Goal: Communication & Community: Answer question/provide support

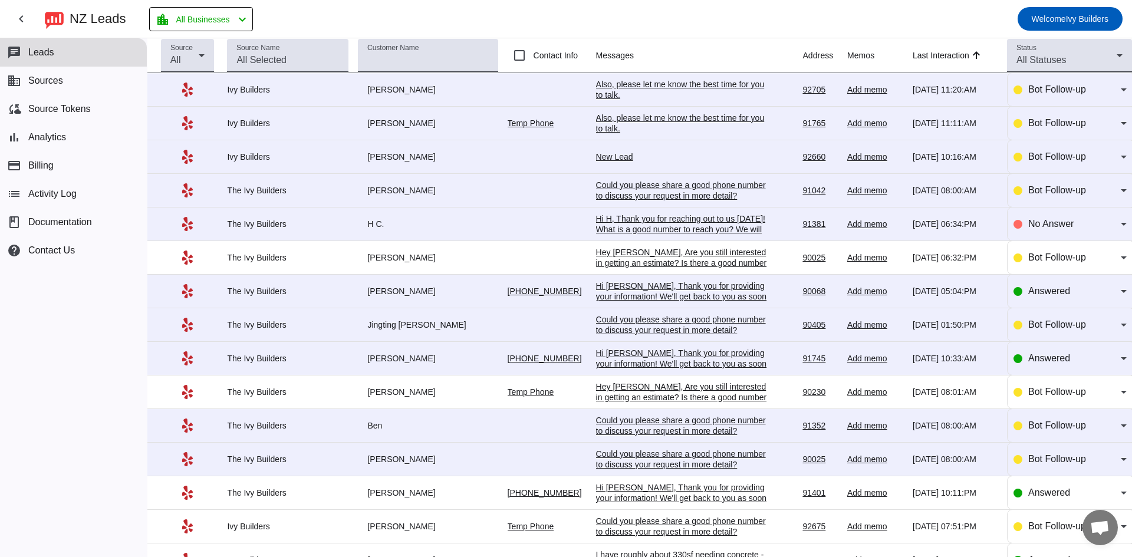
click at [710, 457] on div "Could you please share a good phone number to discuss your request in more deta…" at bounding box center [684, 459] width 177 height 21
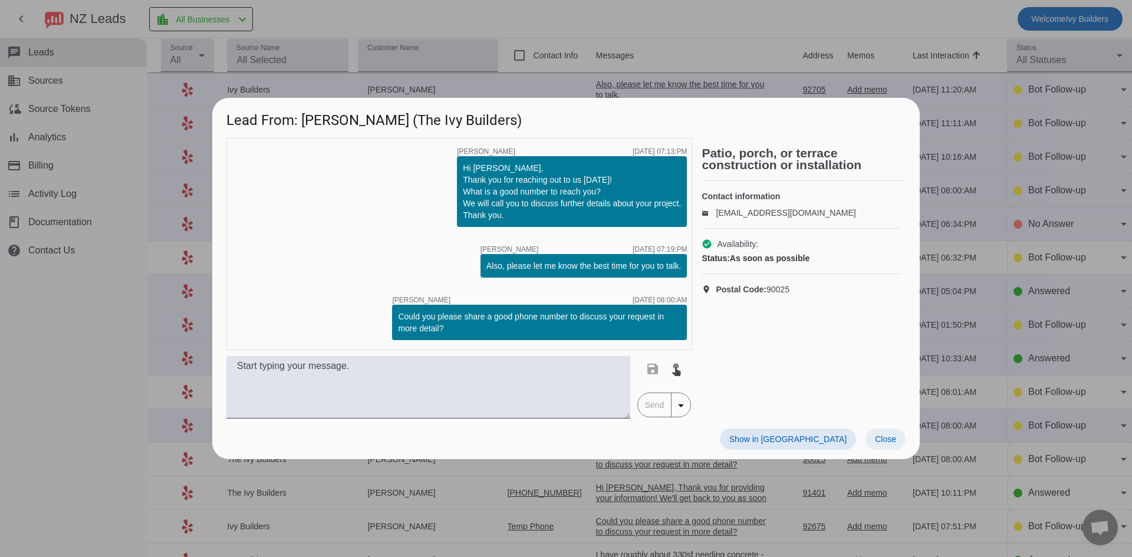
click at [893, 440] on span "Close" at bounding box center [885, 438] width 21 height 9
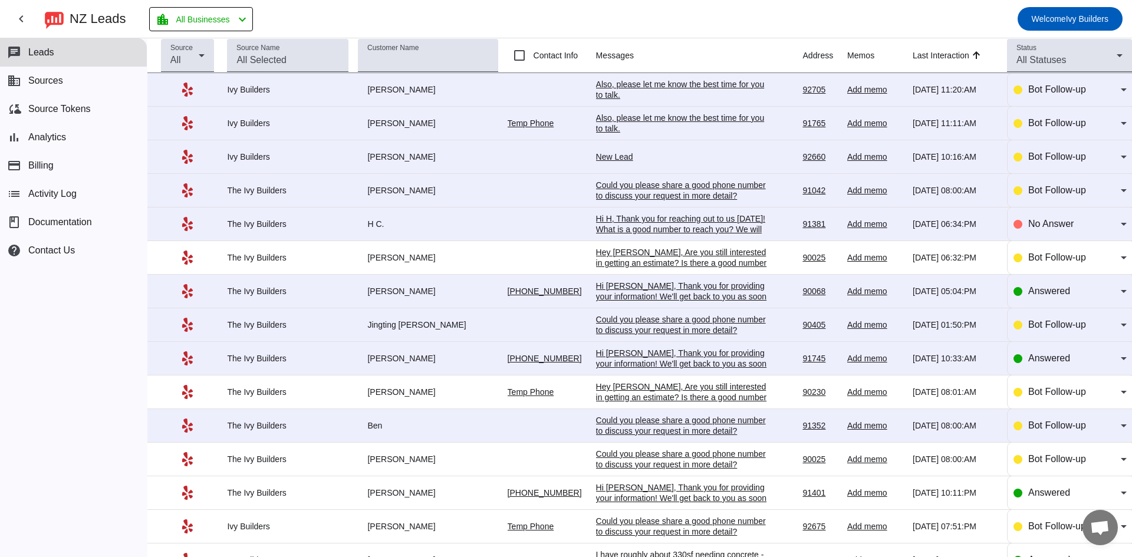
click at [694, 423] on div "Could you please share a good phone number to discuss your request in more deta…" at bounding box center [684, 425] width 177 height 21
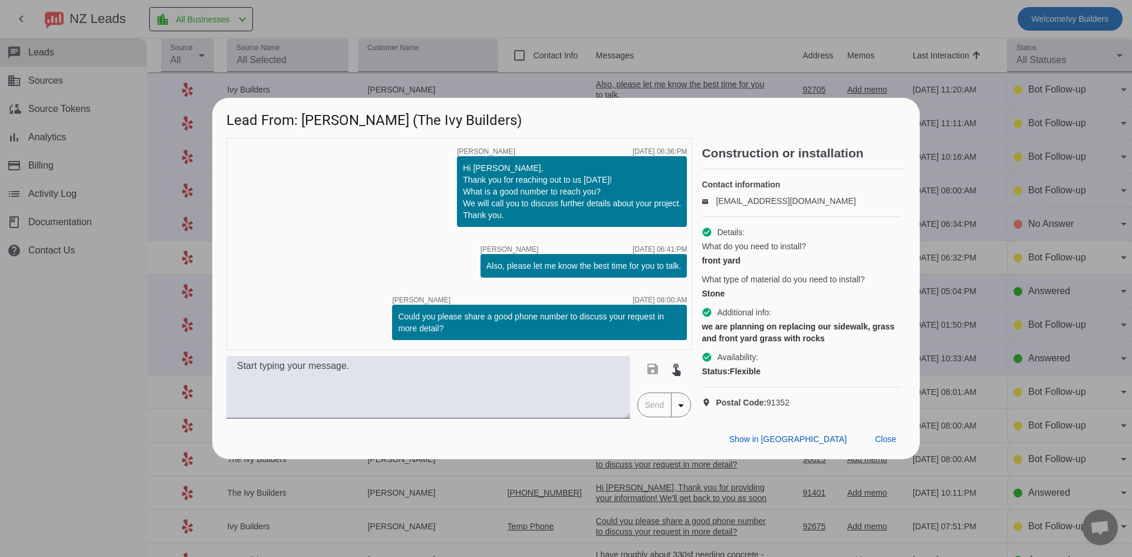
click at [585, 430] on div "Show in Yelp Close" at bounding box center [565, 439] width 707 height 41
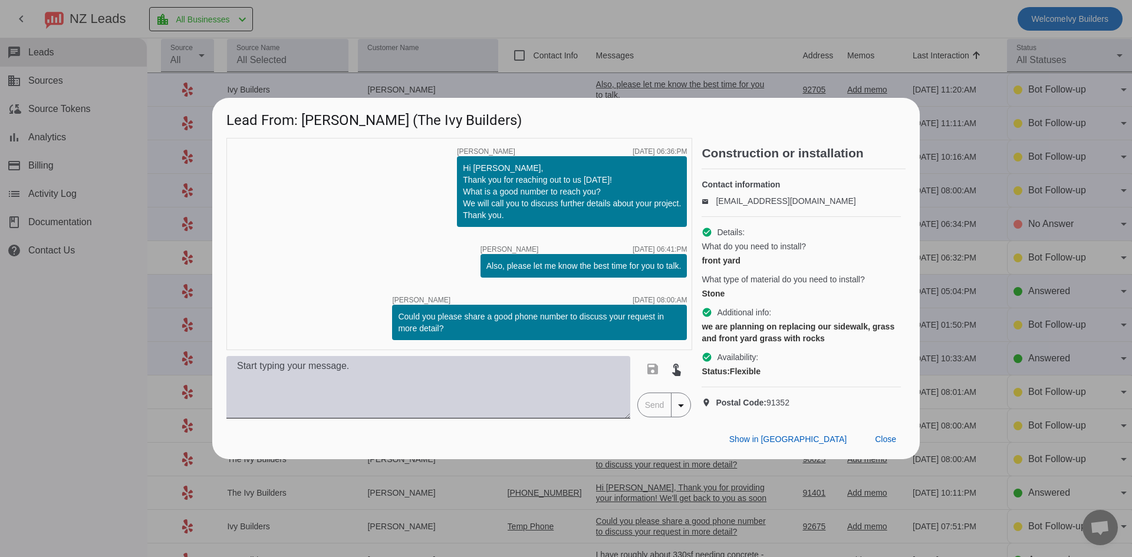
click at [559, 404] on textarea at bounding box center [428, 387] width 404 height 62
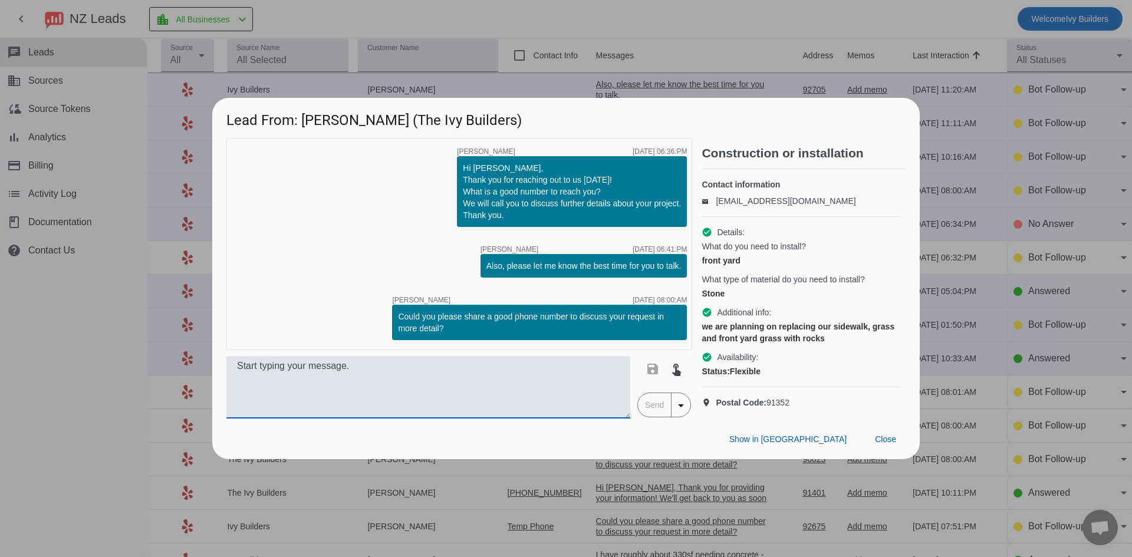
paste textarea "Hello! We can definitely help, I do want to mention our $10,000 job minimum. If…"
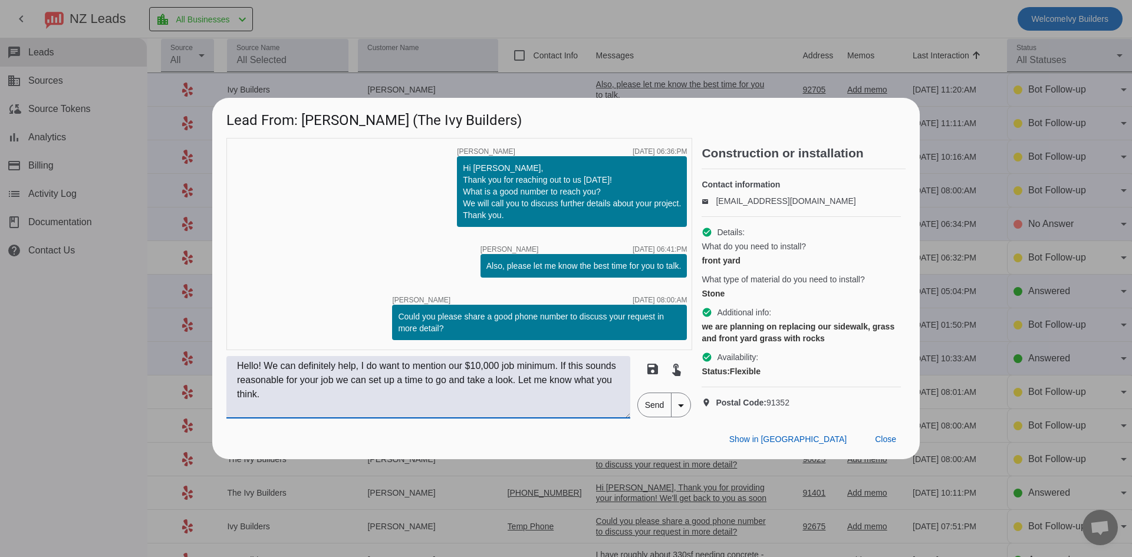
type textarea "Hello! We can definitely help, I do want to mention our $10,000 job minimum. If…"
click at [661, 409] on span "Send" at bounding box center [655, 405] width 34 height 24
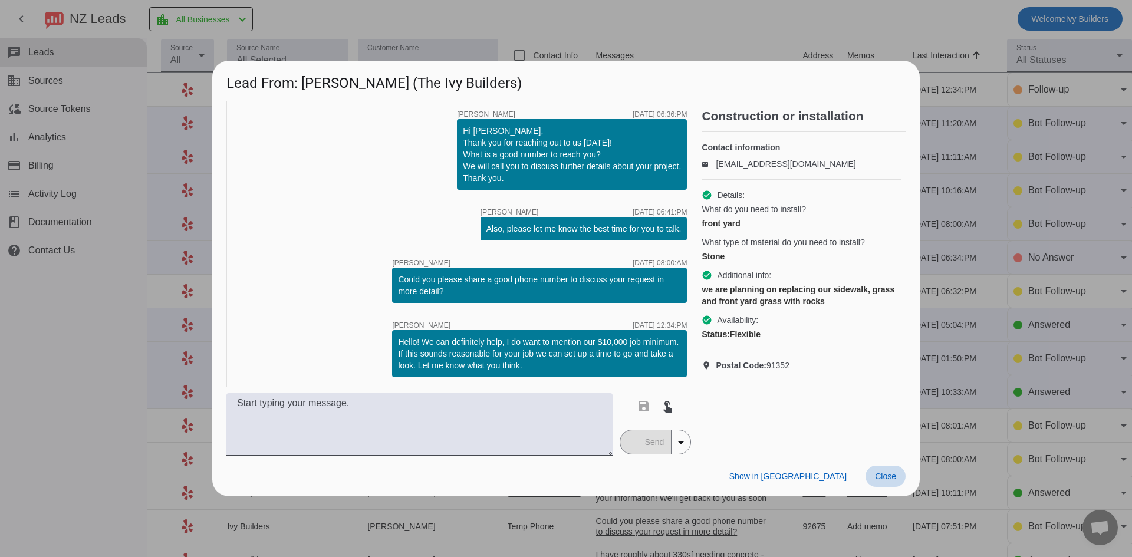
click at [894, 469] on span at bounding box center [885, 476] width 40 height 21
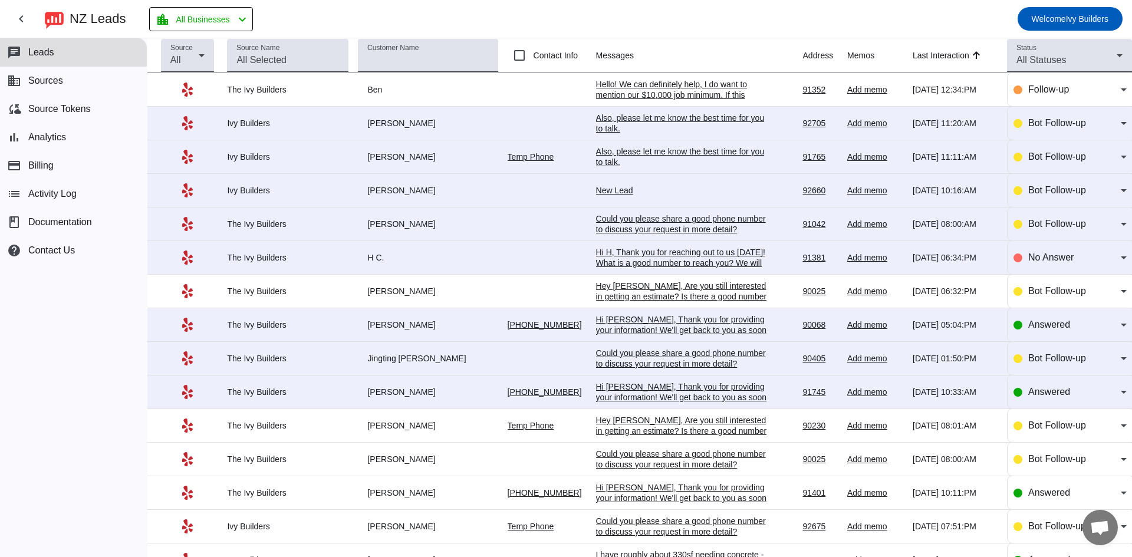
click at [693, 393] on div "Hi [PERSON_NAME], Thank you for providing your information! We'll get back to y…" at bounding box center [684, 402] width 177 height 42
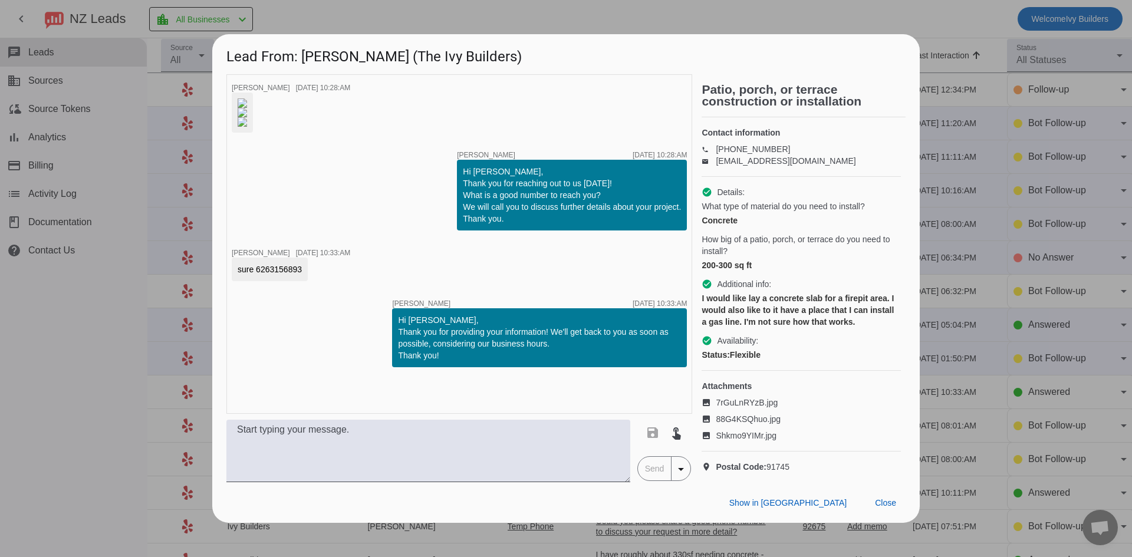
drag, startPoint x: 602, startPoint y: 194, endPoint x: 320, endPoint y: 93, distance: 299.8
click at [247, 98] on img at bounding box center [242, 102] width 9 height 9
click at [247, 127] on img at bounding box center [242, 121] width 9 height 9
click at [247, 117] on img at bounding box center [242, 112] width 9 height 9
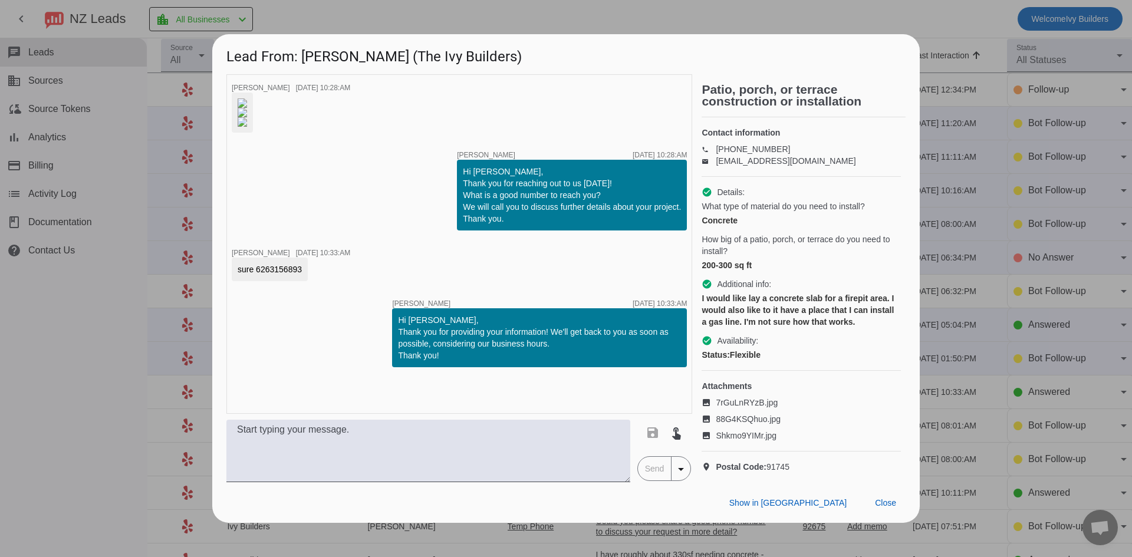
click at [305, 230] on div "timer close [PERSON_NAME] [DATE] 10:28:AM timer close [PERSON_NAME] [DATE] 10:2…" at bounding box center [459, 244] width 466 height 340
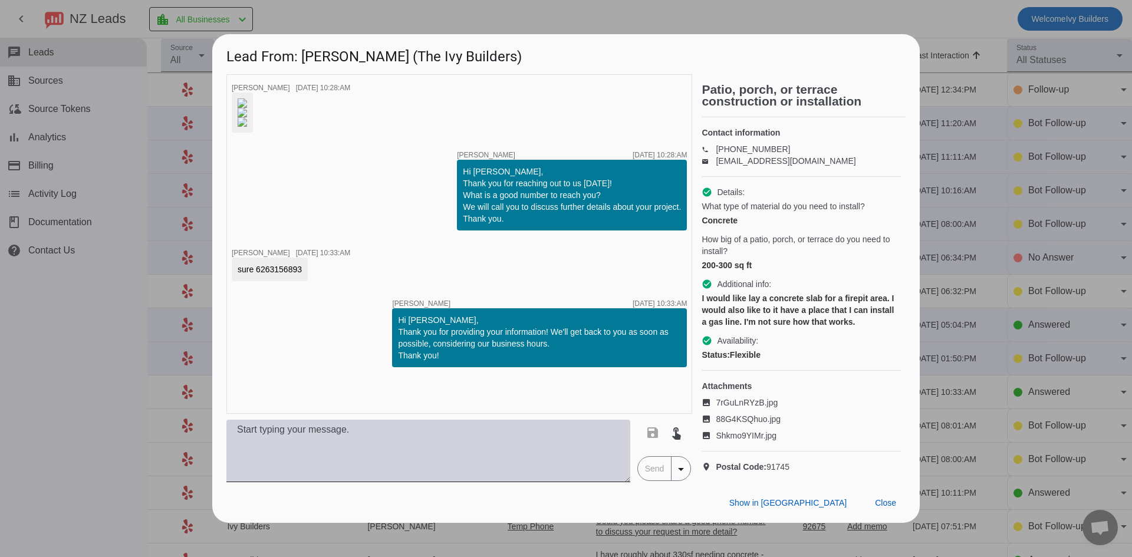
click at [443, 482] on textarea at bounding box center [428, 451] width 404 height 62
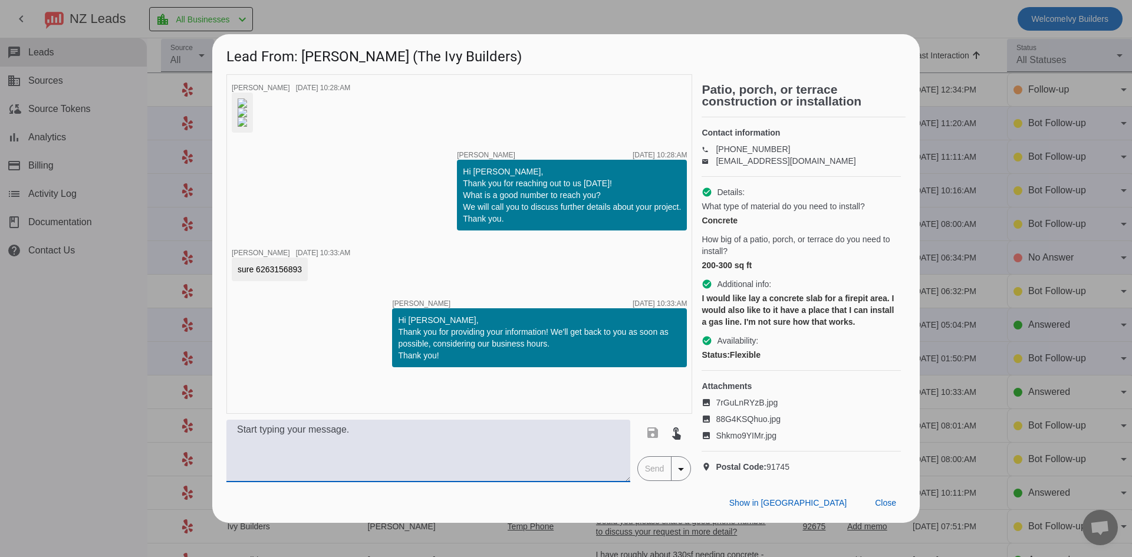
paste textarea "Hello, we just tried giving you a call a moment ago! If you're still looking fo…"
type textarea "Hello, we just tried giving you a call a moment ago! If you're still looking fo…"
click at [652, 480] on span "Send" at bounding box center [655, 469] width 34 height 24
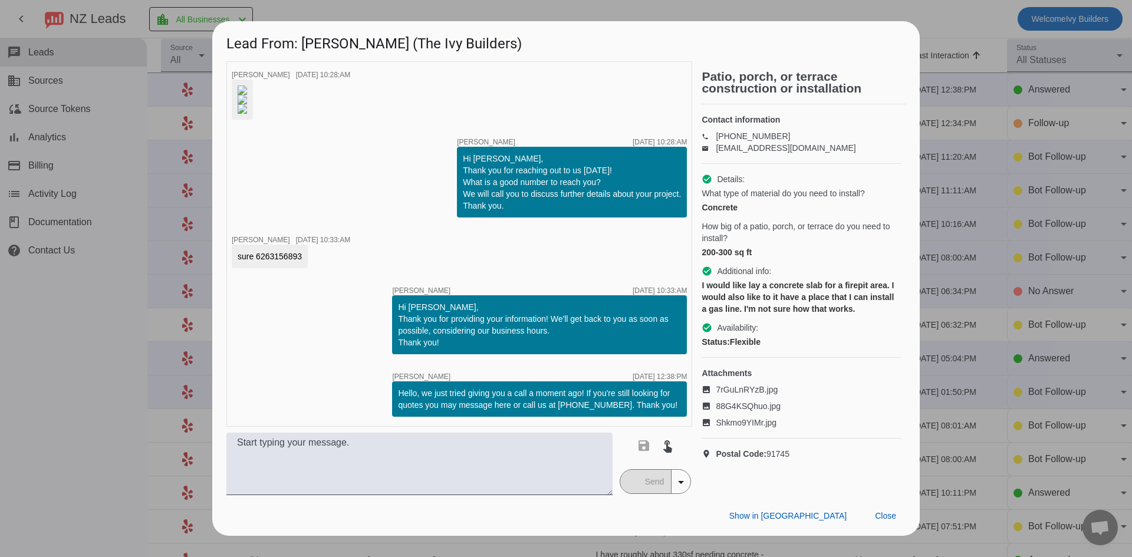
scroll to position [104, 0]
click at [881, 521] on span "Close" at bounding box center [885, 515] width 21 height 9
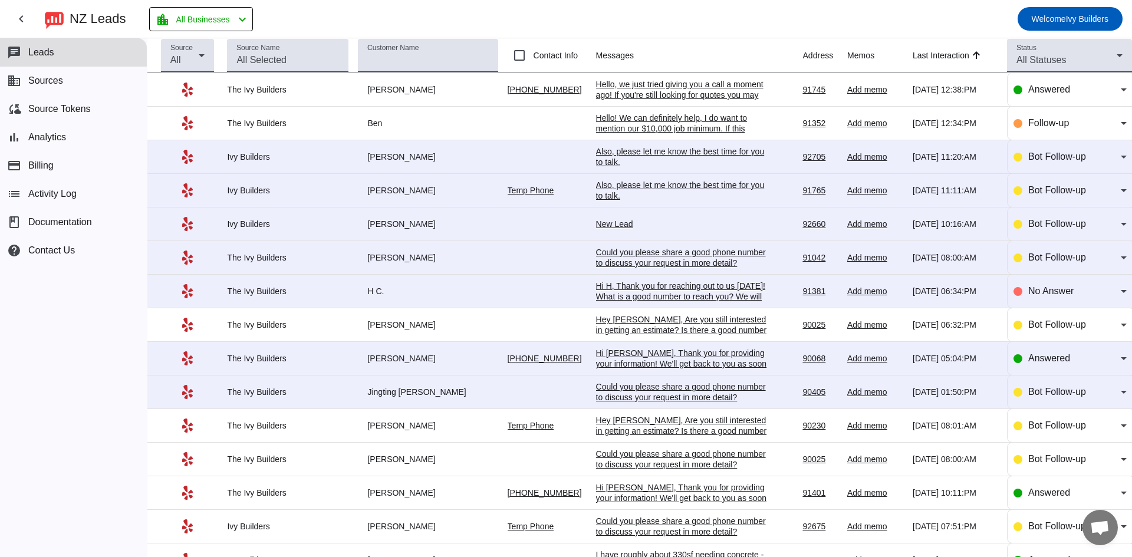
click at [664, 386] on div "Could you please share a good phone number to discuss your request in more deta…" at bounding box center [684, 391] width 177 height 21
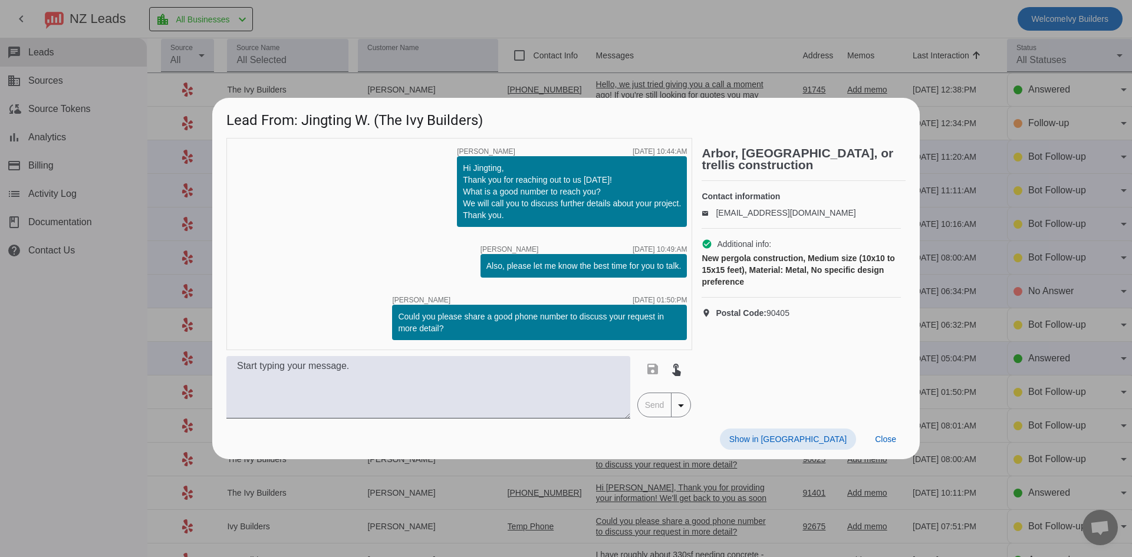
click at [712, 209] on p "email [EMAIL_ADDRESS][DOMAIN_NAME]" at bounding box center [800, 213] width 199 height 12
click at [757, 213] on p "email [EMAIL_ADDRESS][DOMAIN_NAME]" at bounding box center [800, 213] width 199 height 12
click at [878, 437] on span "Close" at bounding box center [885, 438] width 21 height 9
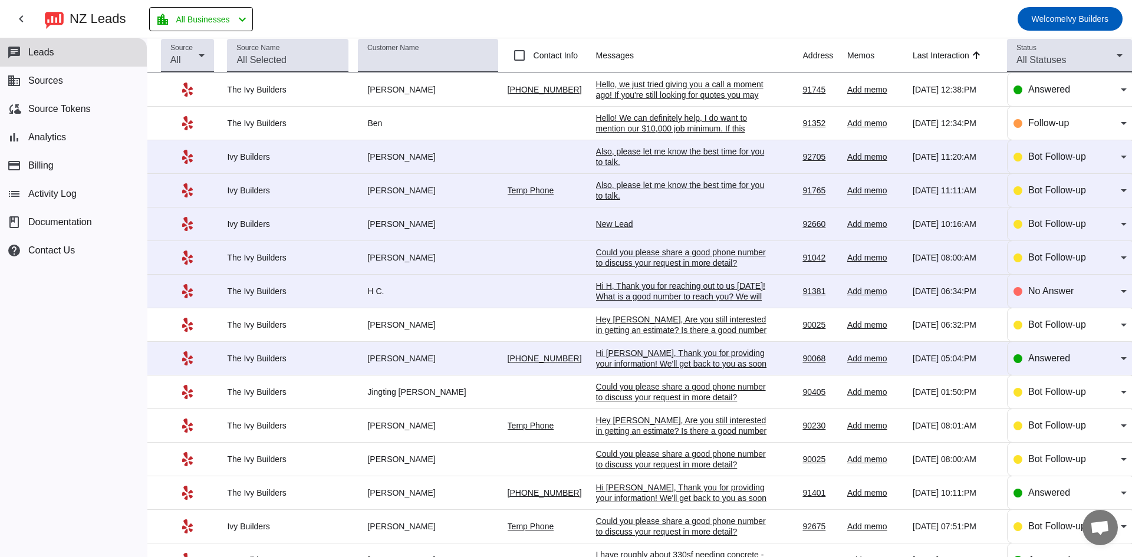
click at [707, 364] on div "Hi [PERSON_NAME], Thank you for providing your information! We'll get back to y…" at bounding box center [684, 369] width 177 height 42
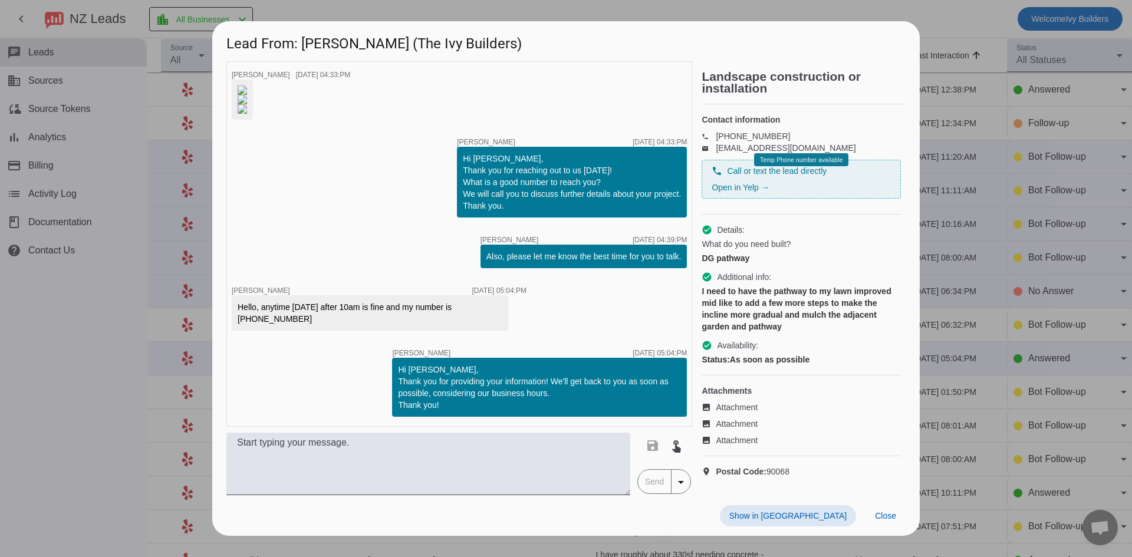
scroll to position [165, 0]
click at [505, 205] on div "Hi [PERSON_NAME], Thank you for reaching out to us [DATE]! What is a good numbe…" at bounding box center [572, 182] width 218 height 59
click at [885, 526] on span at bounding box center [885, 515] width 40 height 21
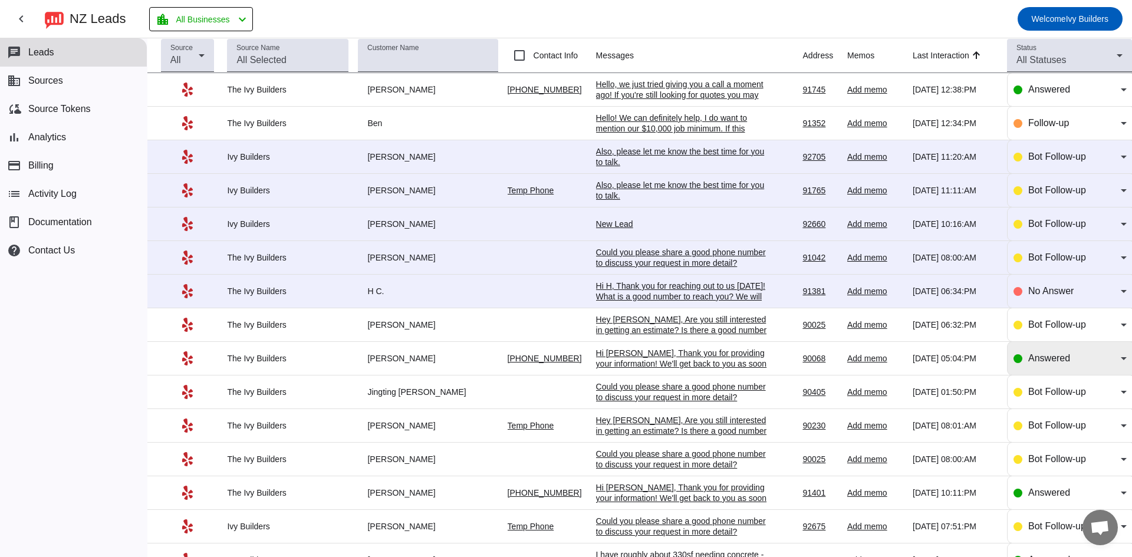
click at [1043, 347] on div "Answered" at bounding box center [1069, 358] width 113 height 33
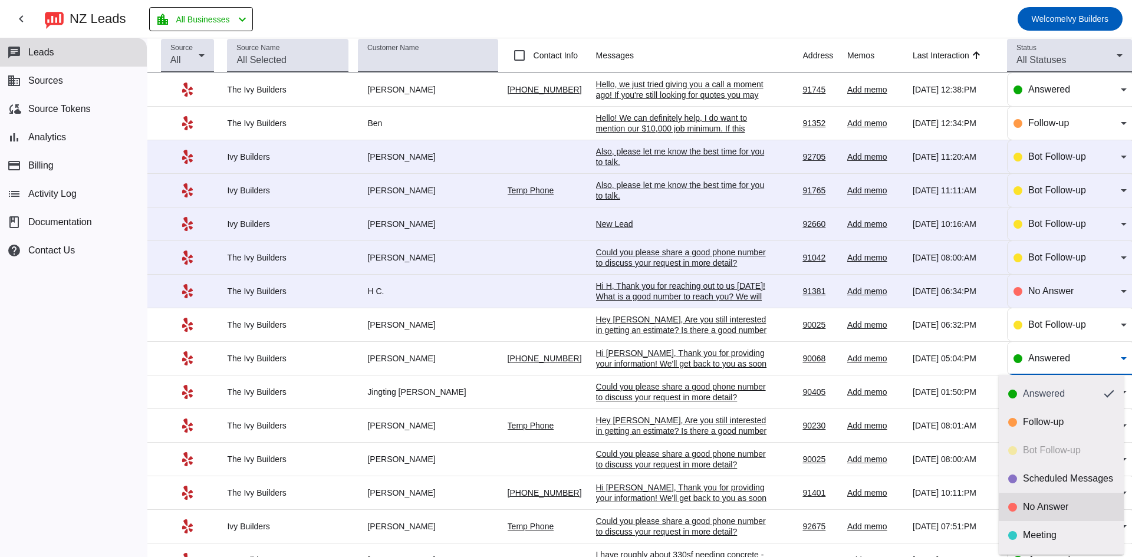
scroll to position [28, 0]
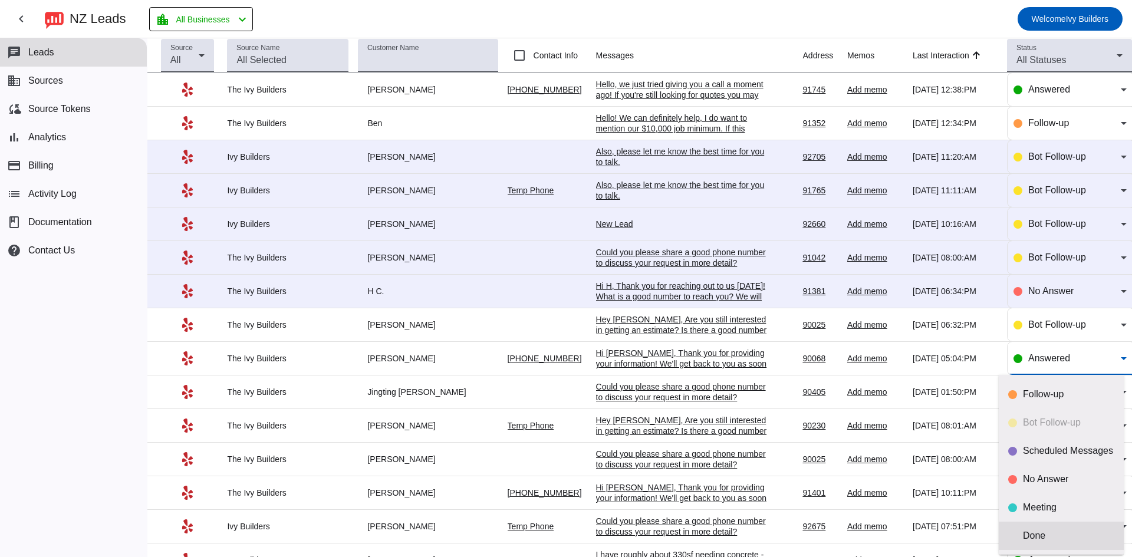
click at [1055, 545] on mat-option "Done" at bounding box center [1061, 536] width 125 height 28
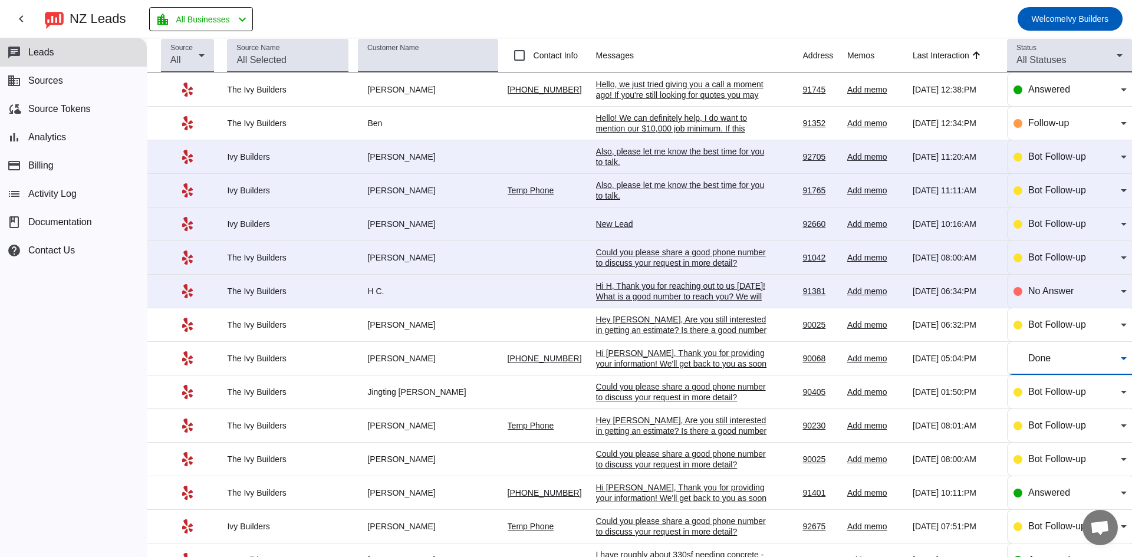
click at [649, 322] on div "Hey [PERSON_NAME], Are you still interested in getting an estimate? Is there a …" at bounding box center [684, 330] width 177 height 32
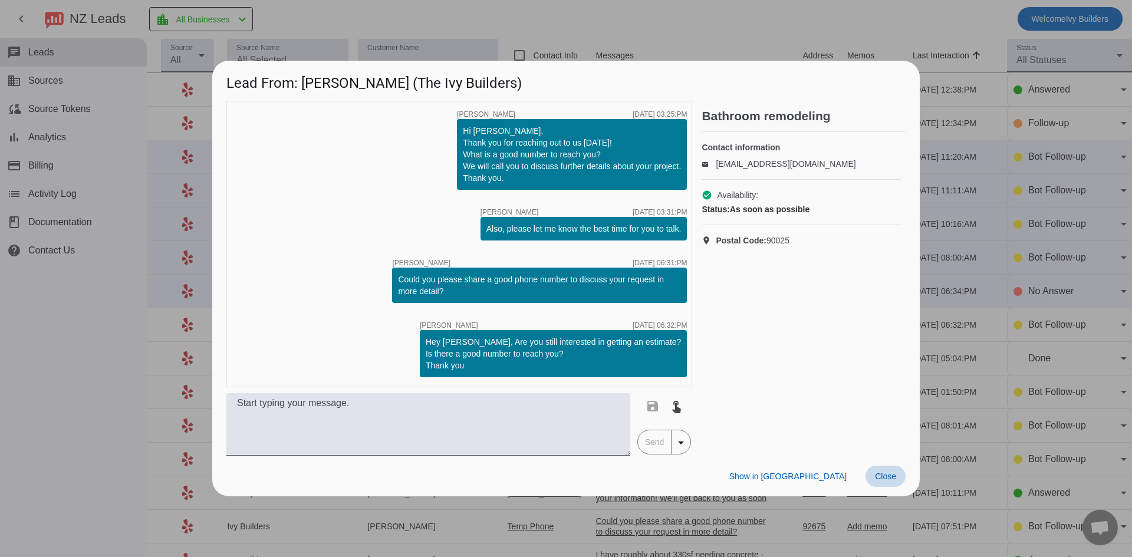
click at [885, 470] on span at bounding box center [885, 476] width 40 height 21
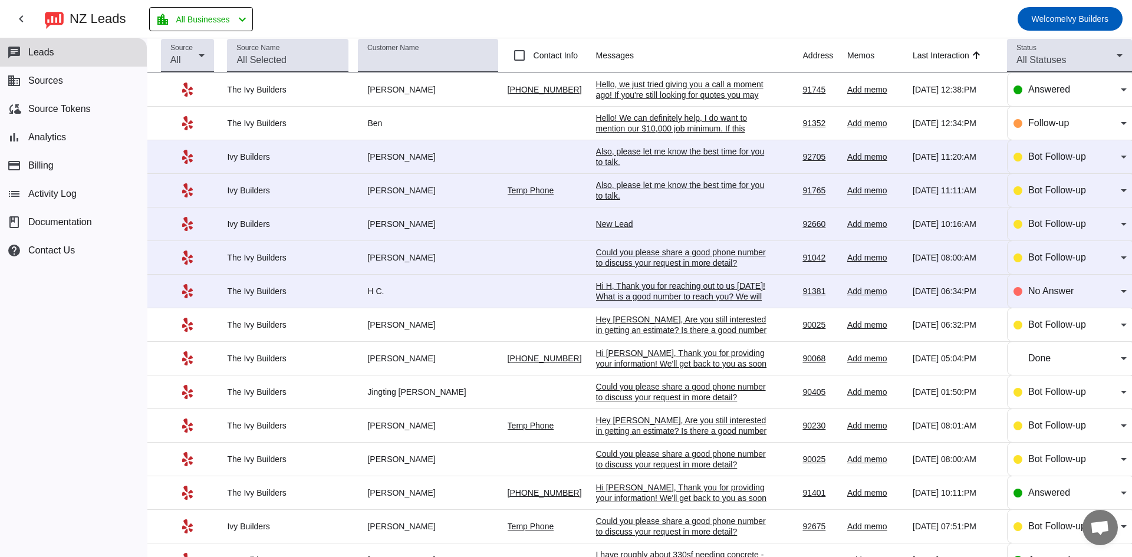
click at [709, 286] on div "Hi H, Thank you for reaching out to us [DATE]! What is a good number to reach y…" at bounding box center [684, 302] width 177 height 42
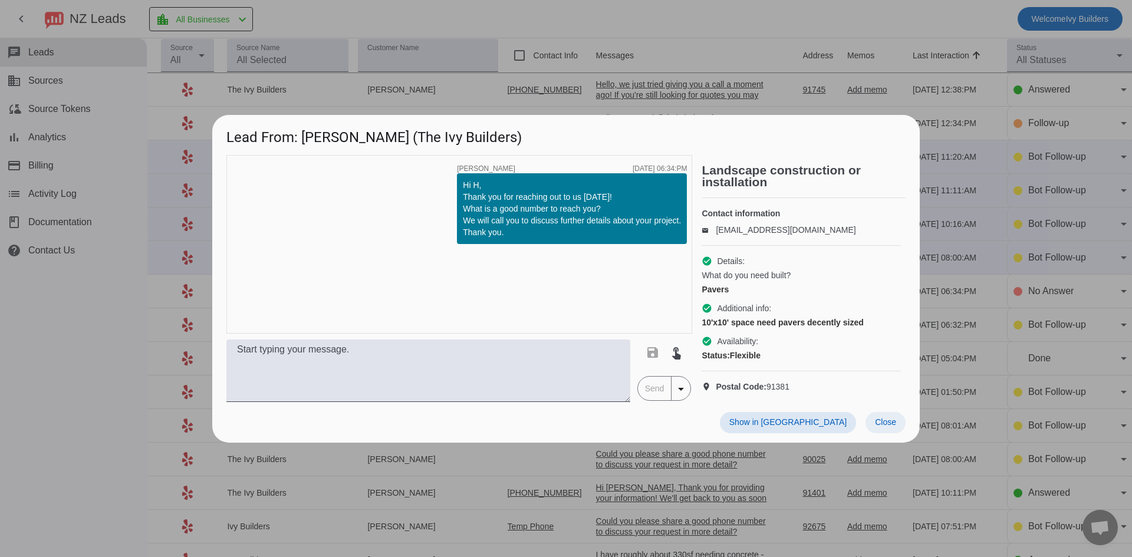
click at [892, 427] on span "Close" at bounding box center [885, 421] width 21 height 9
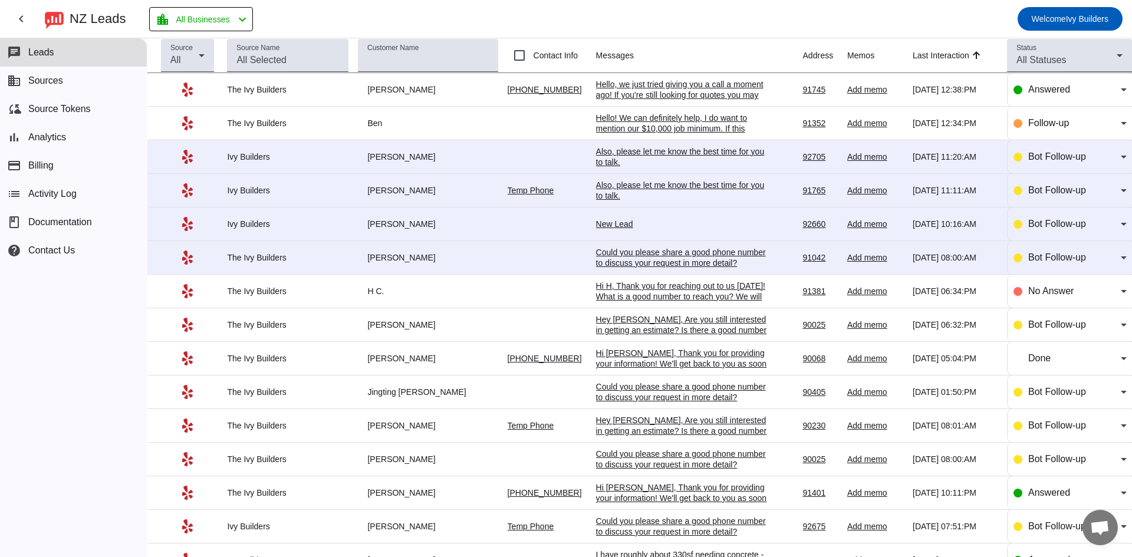
click at [712, 251] on div "Could you please share a good phone number to discuss your request in more deta…" at bounding box center [684, 257] width 177 height 21
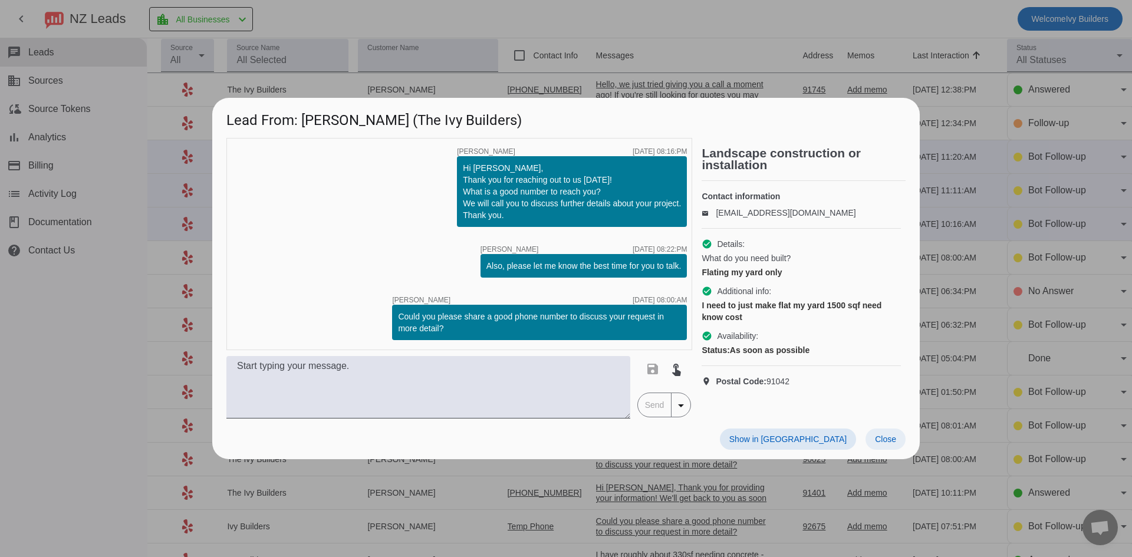
click at [886, 446] on span at bounding box center [885, 439] width 40 height 21
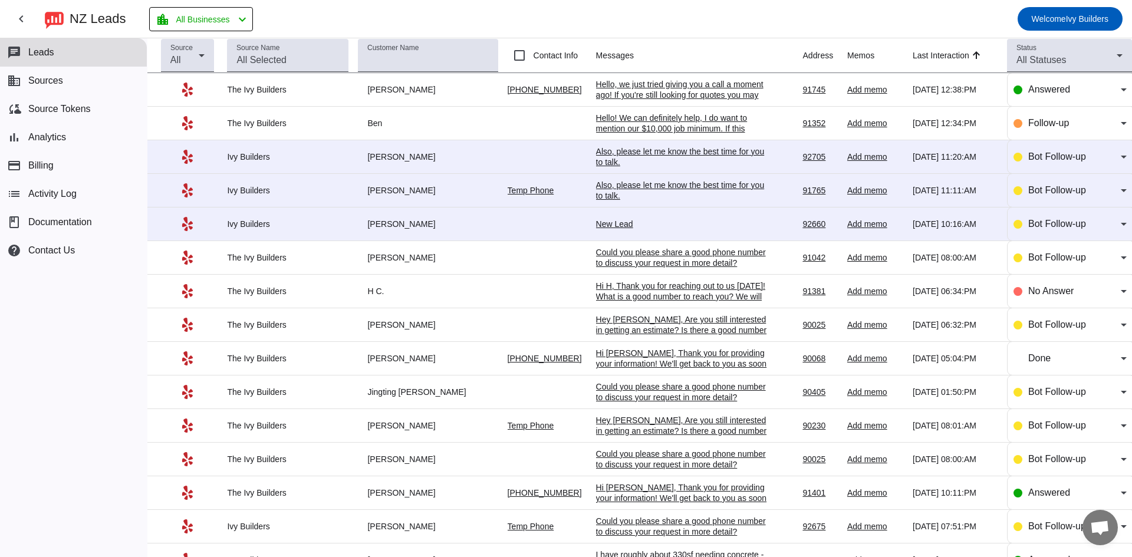
click at [614, 217] on td "New Lead [DATE] 10:16:AM" at bounding box center [699, 224] width 207 height 34
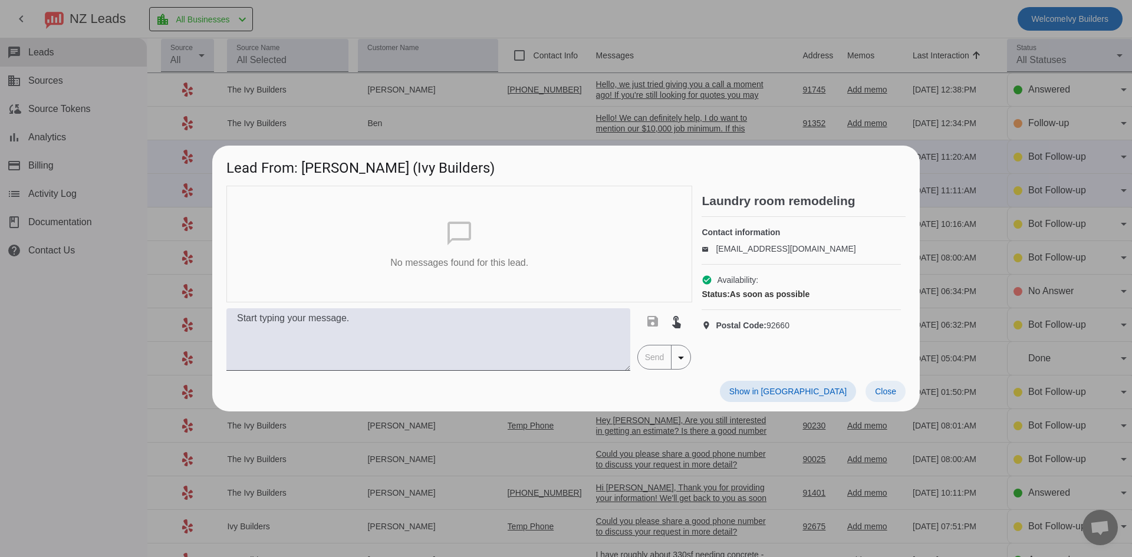
click at [895, 391] on button "Close" at bounding box center [885, 391] width 40 height 21
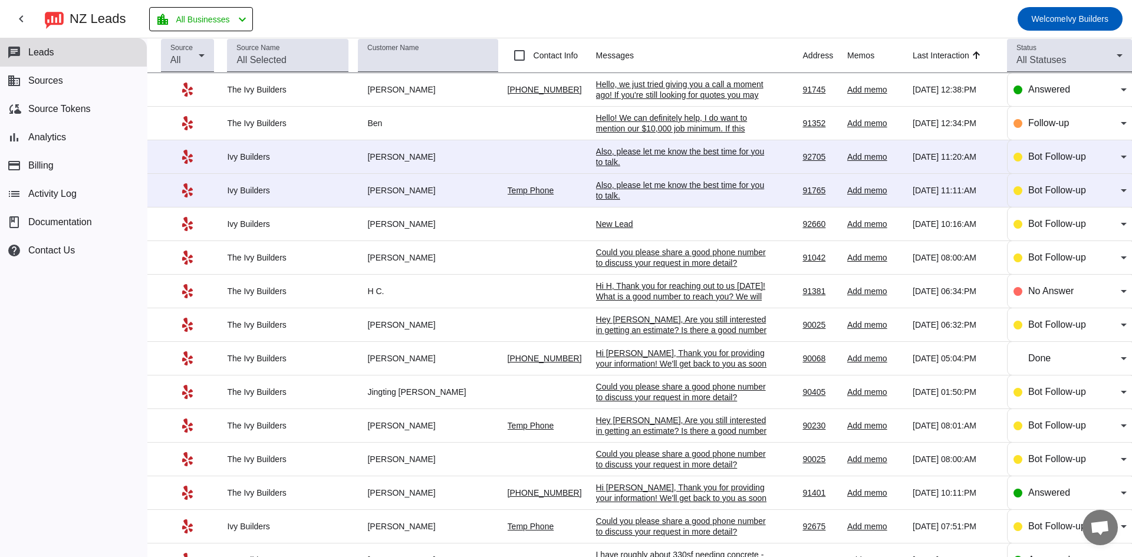
click at [605, 225] on div "New Lead" at bounding box center [684, 224] width 177 height 11
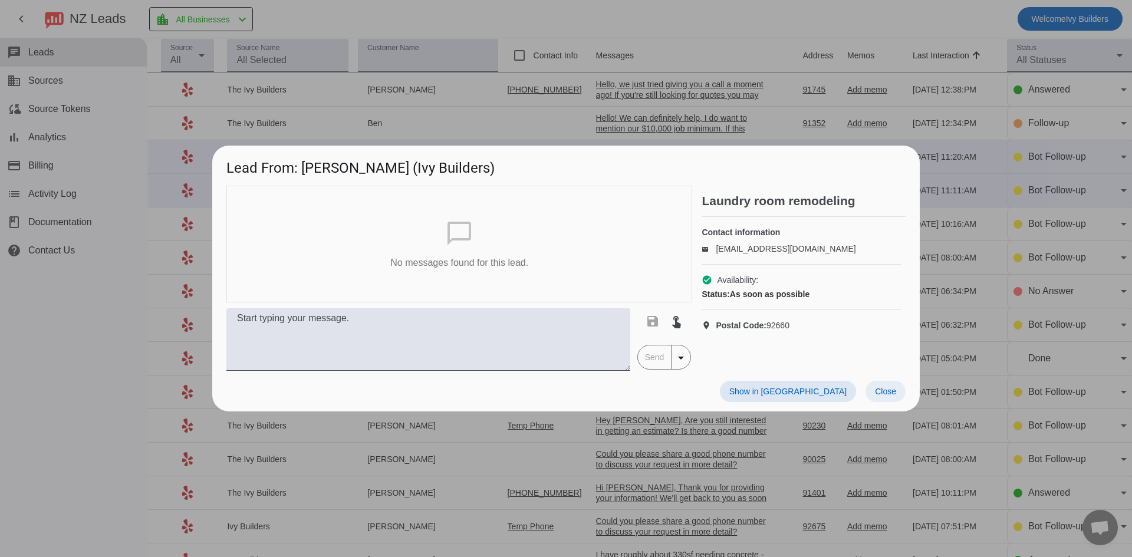
click at [880, 393] on span "Close" at bounding box center [885, 391] width 21 height 9
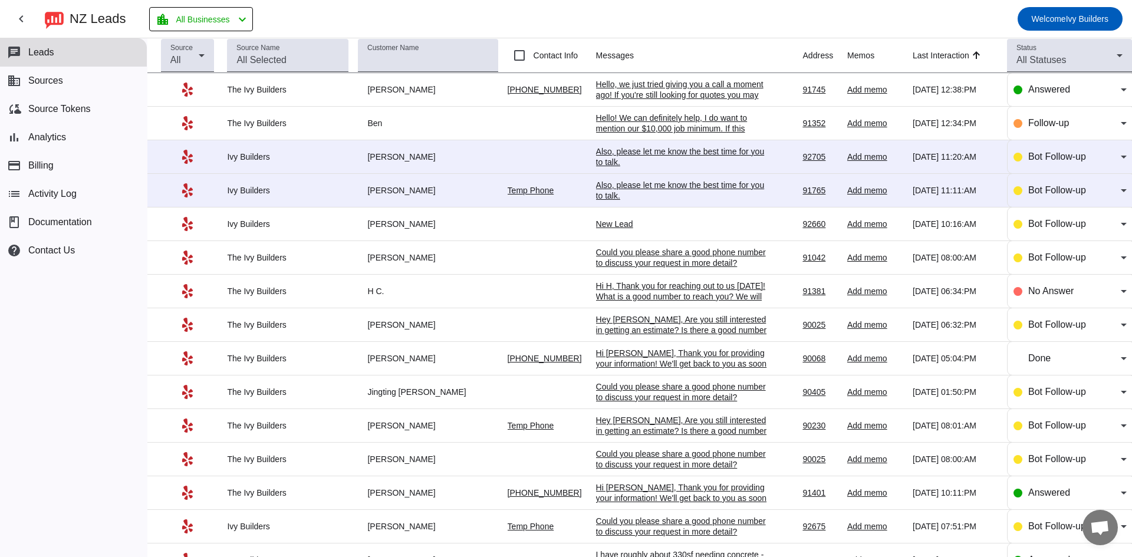
click at [653, 266] on div "Could you please share a good phone number to discuss your request in more deta…" at bounding box center [684, 257] width 177 height 21
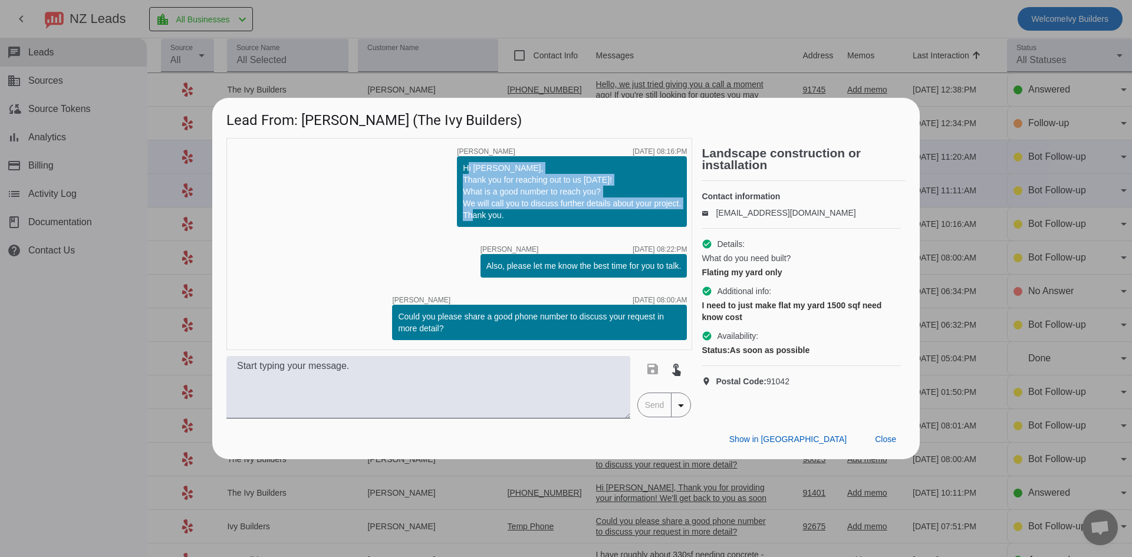
drag, startPoint x: 517, startPoint y: 215, endPoint x: 453, endPoint y: 167, distance: 80.4
click at [453, 167] on div "timer close [PERSON_NAME] [DATE] 08:16:PM Hi [PERSON_NAME], Thank you for reach…" at bounding box center [459, 244] width 466 height 212
copy div "Hi [PERSON_NAME], Thank you for reaching out to us [DATE]! What is a good numbe…"
click at [883, 444] on span "Close" at bounding box center [885, 438] width 21 height 9
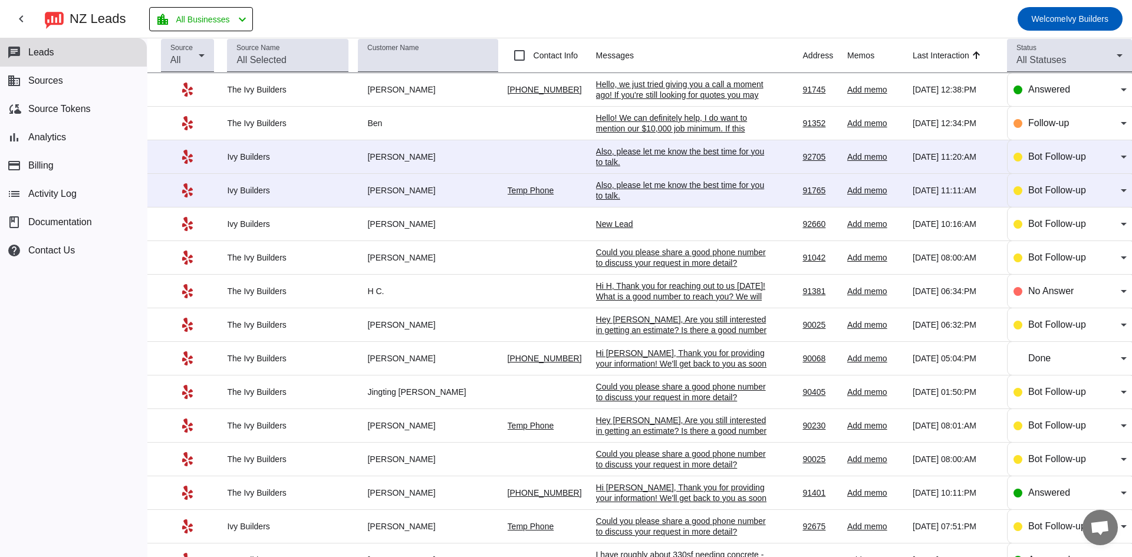
click at [612, 218] on td "New Lead [DATE] 10:16:AM" at bounding box center [699, 224] width 207 height 34
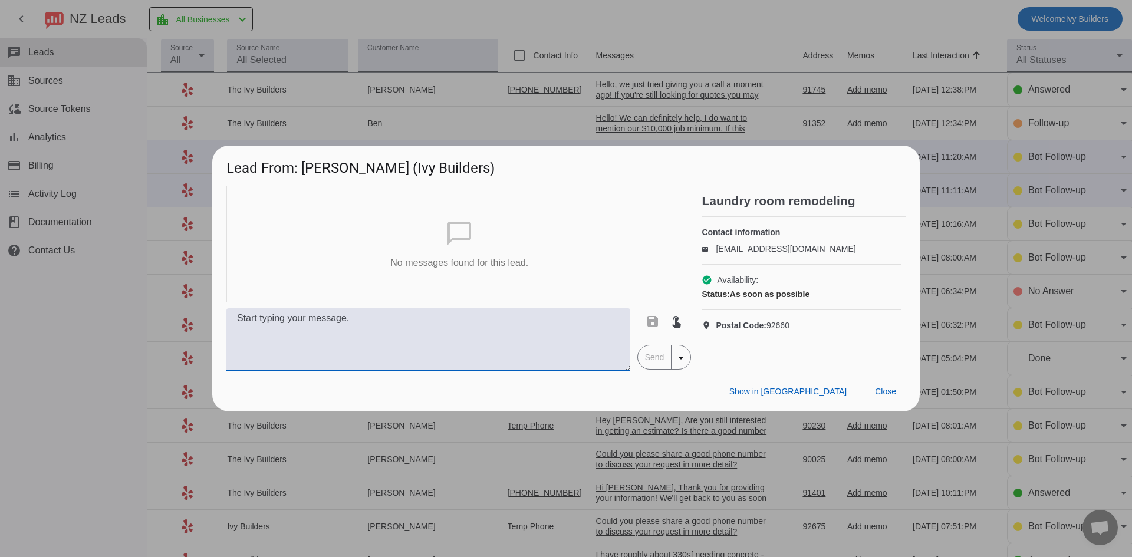
click at [484, 343] on textarea at bounding box center [428, 339] width 404 height 62
paste textarea "Hi [PERSON_NAME], Thank you for reaching out to us [DATE]! What is a good numbe…"
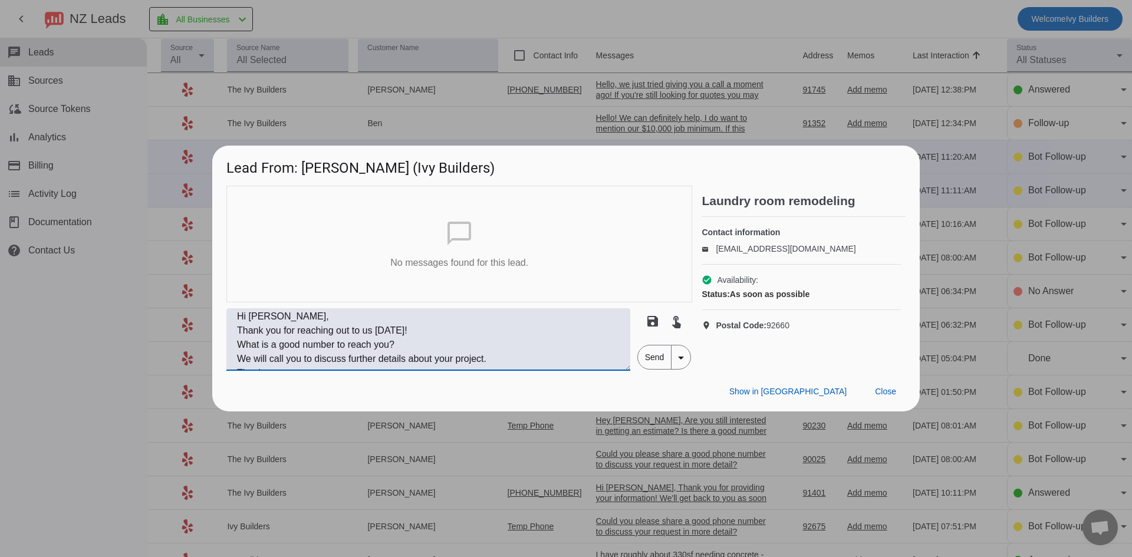
scroll to position [0, 0]
click at [258, 315] on textarea "Hi [PERSON_NAME], Thank you for reaching out to us [DATE]! What is a good numbe…" at bounding box center [428, 339] width 404 height 62
type textarea "Hi [PERSON_NAME], Thank you for reaching out to us [DATE]! What is a good numbe…"
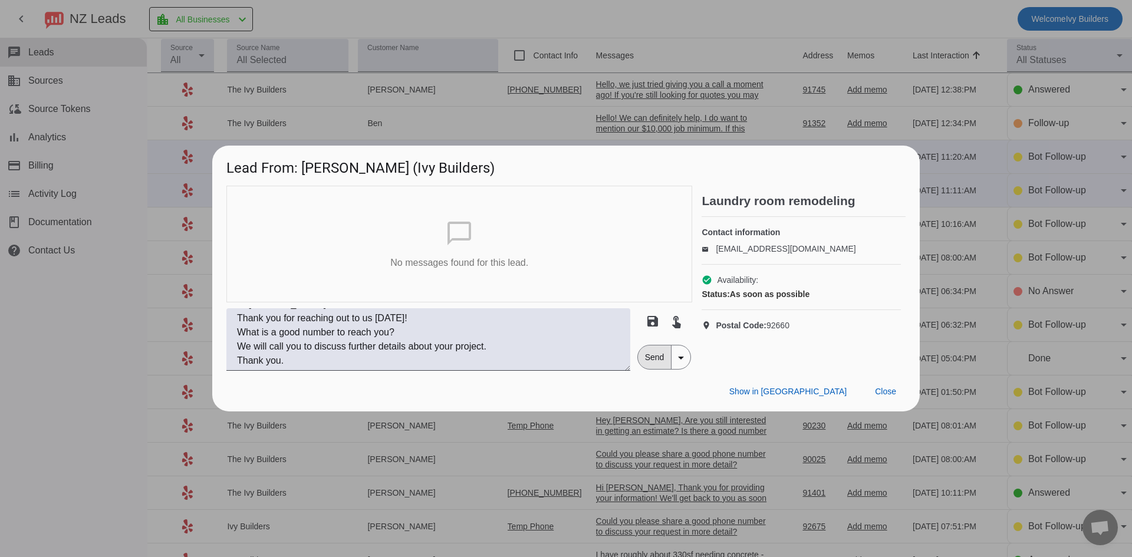
click at [643, 360] on span "Send" at bounding box center [655, 357] width 34 height 24
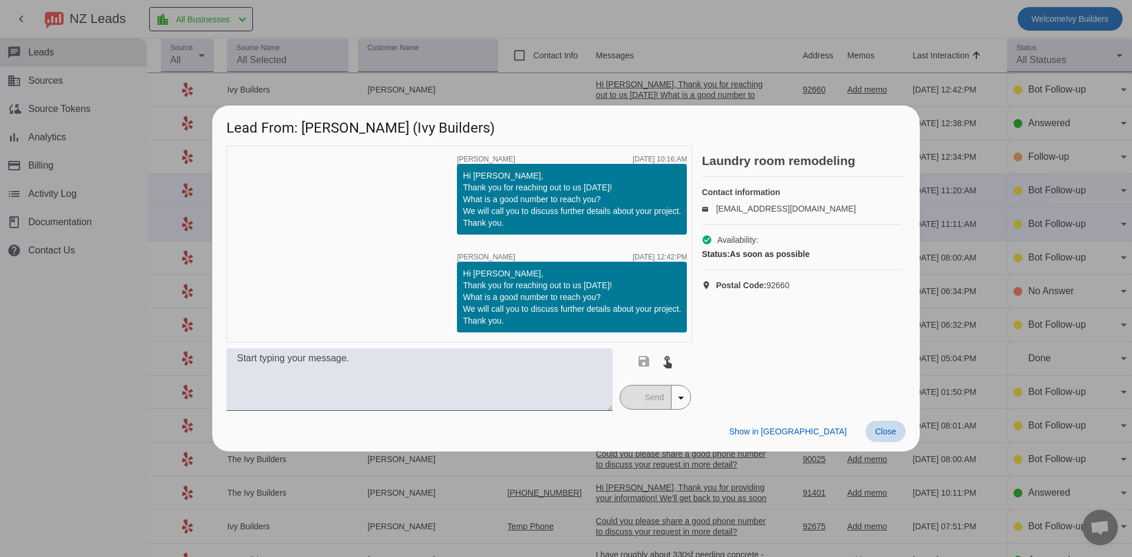
click at [890, 432] on span "Close" at bounding box center [885, 431] width 21 height 9
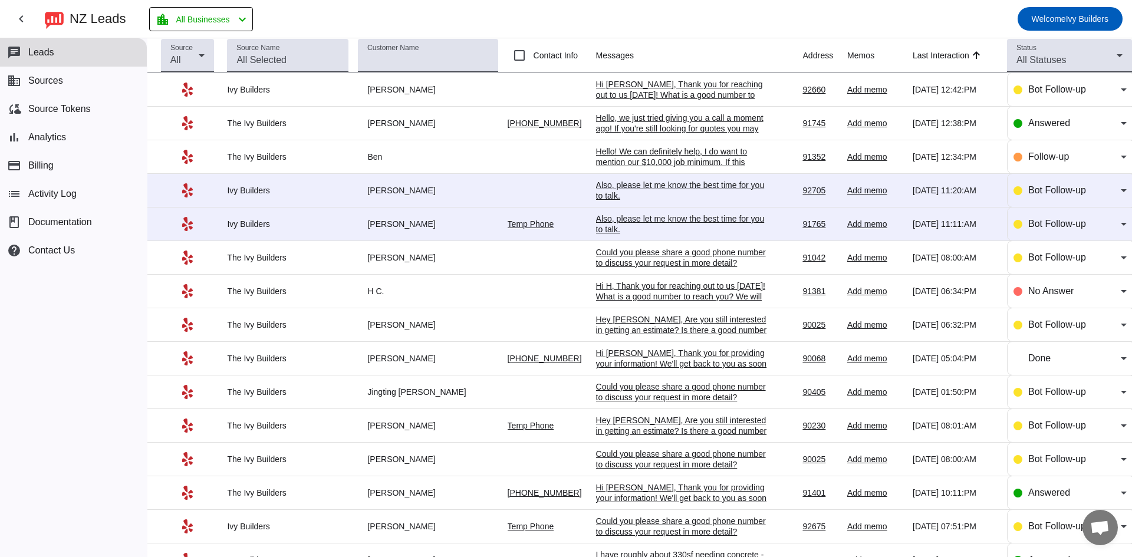
click at [634, 224] on div "Also, please let me know the best time for you to talk.​" at bounding box center [684, 223] width 177 height 21
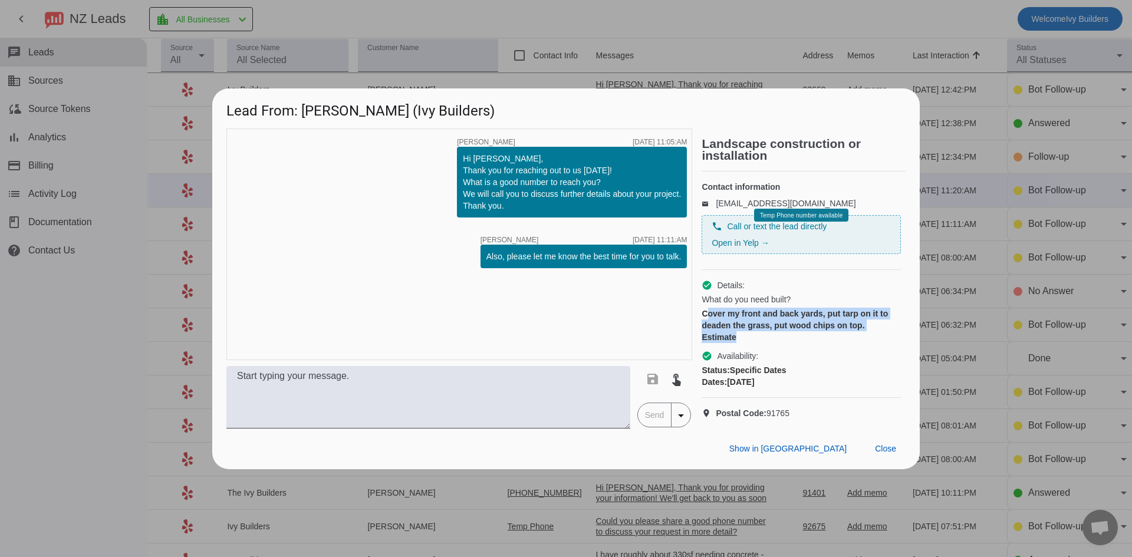
drag, startPoint x: 750, startPoint y: 340, endPoint x: 703, endPoint y: 318, distance: 51.4
click at [703, 318] on div "Cover my front and back yards, put tarp on it to deaden the grass, put wood chi…" at bounding box center [800, 325] width 199 height 35
click at [802, 343] on div "Cover my front and back yards, put tarp on it to deaden the grass, put wood chi…" at bounding box center [800, 325] width 199 height 35
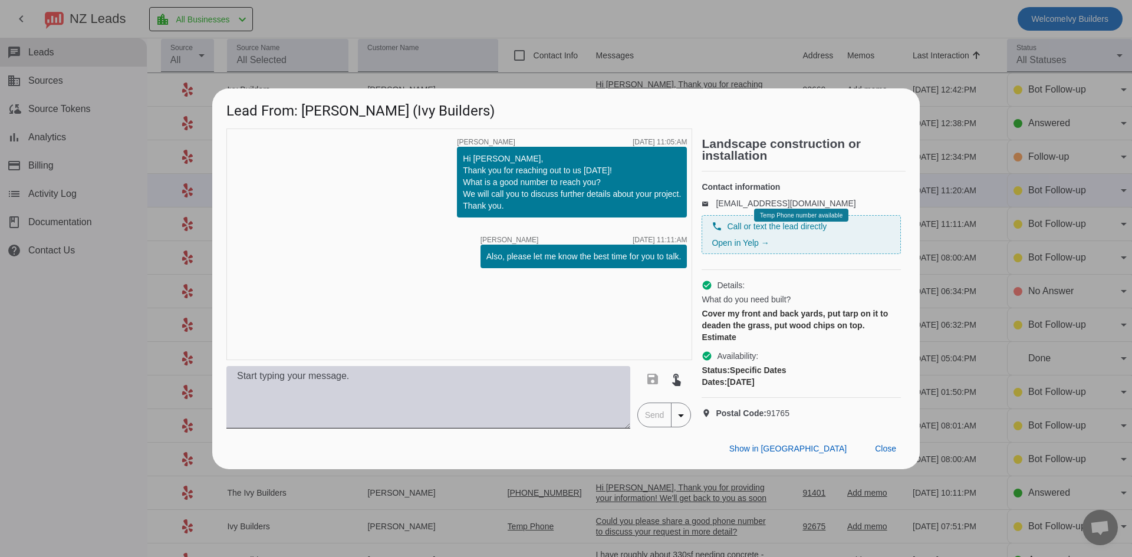
click at [434, 408] on textarea at bounding box center [428, 397] width 404 height 62
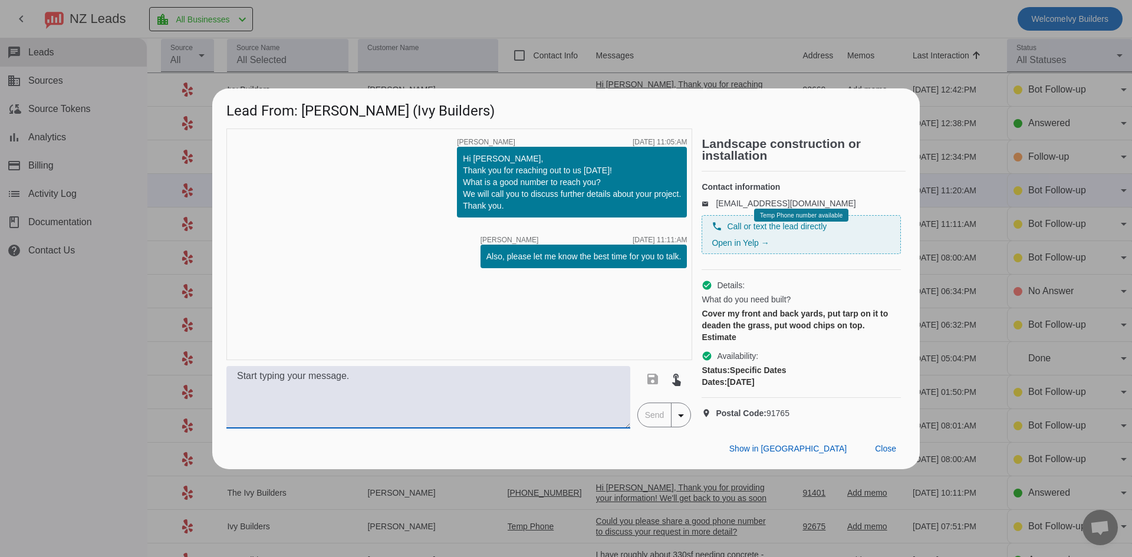
paste textarea "Hello! We can definitely help, I do want to mention our $10,000 job minimum. If…"
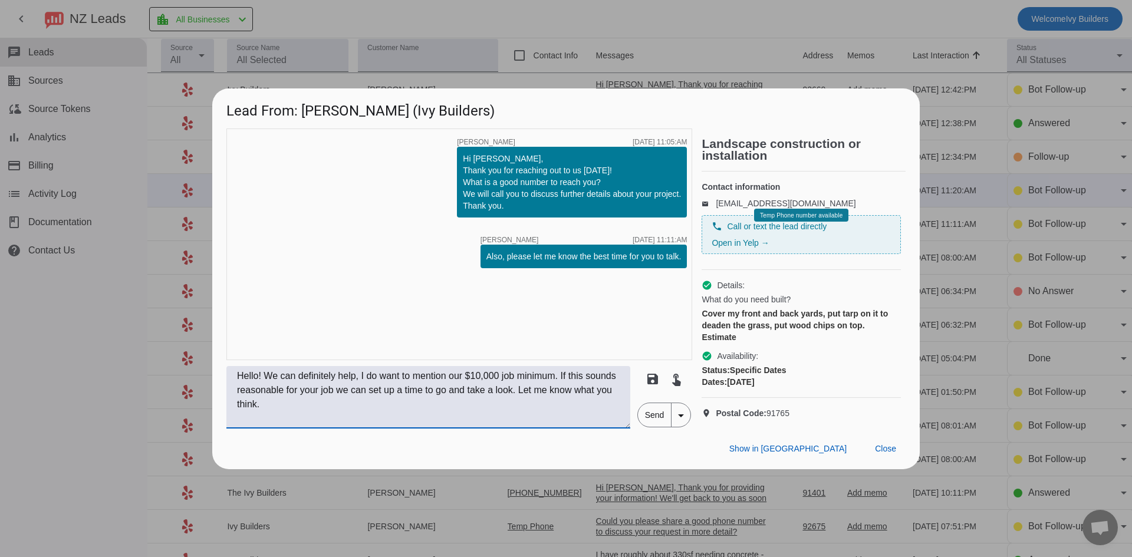
click at [358, 387] on textarea "Hello! We can definitely help, I do want to mention our $10,000 job minimum. If…" at bounding box center [428, 397] width 404 height 62
click at [355, 387] on textarea "Hello! We can definitely help, I do want to mention our $10,000 job minimum. If…" at bounding box center [428, 397] width 404 height 62
type textarea "Hello! We can definitely help but we may not be the best fit for this job. I do…"
click at [658, 427] on span "Send" at bounding box center [655, 415] width 34 height 24
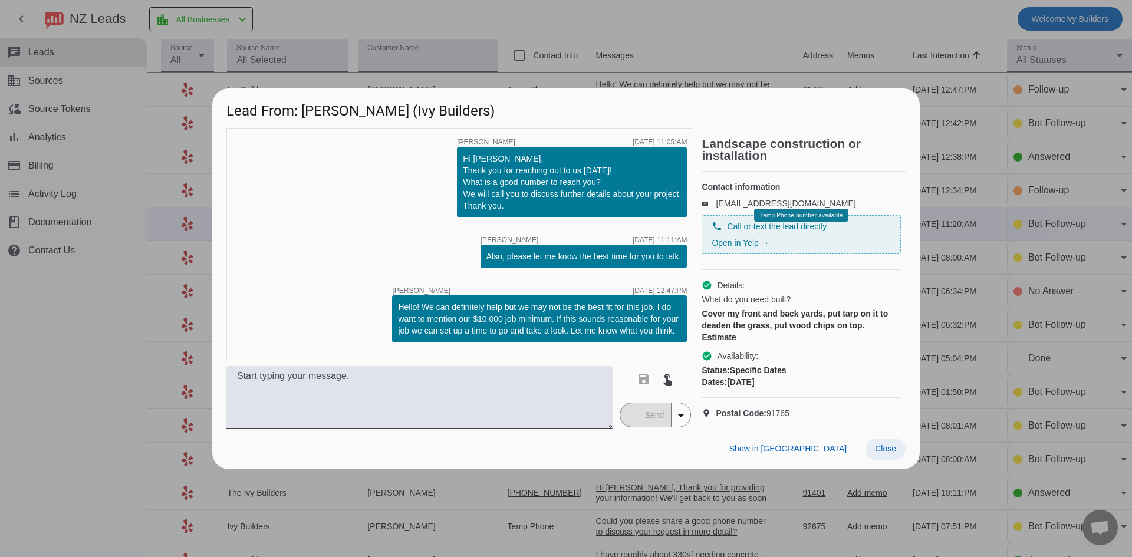
click at [898, 459] on span at bounding box center [885, 449] width 40 height 21
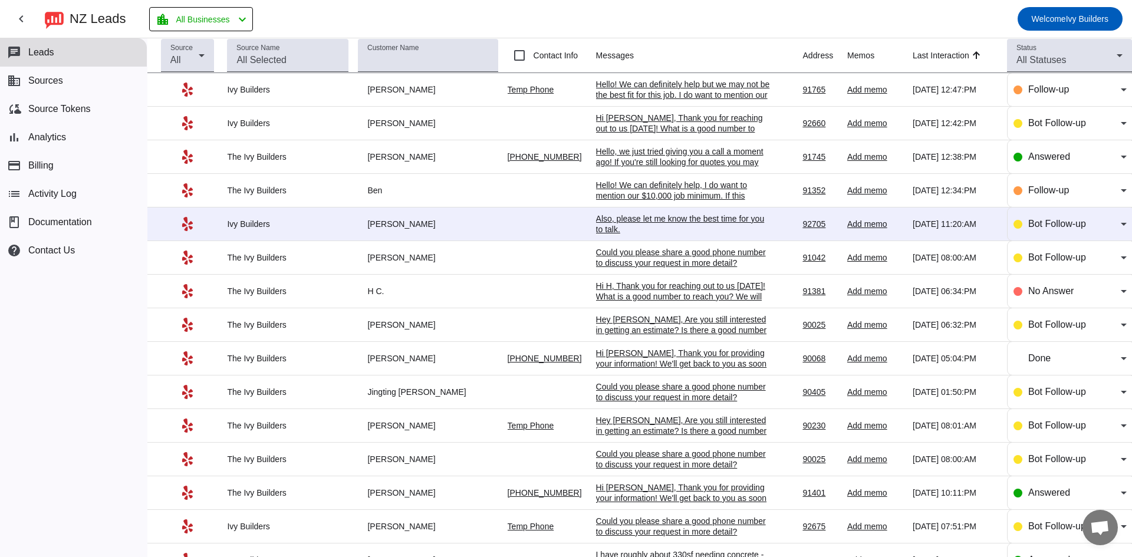
click at [659, 215] on div "Also, please let me know the best time for you to talk.​" at bounding box center [684, 223] width 177 height 21
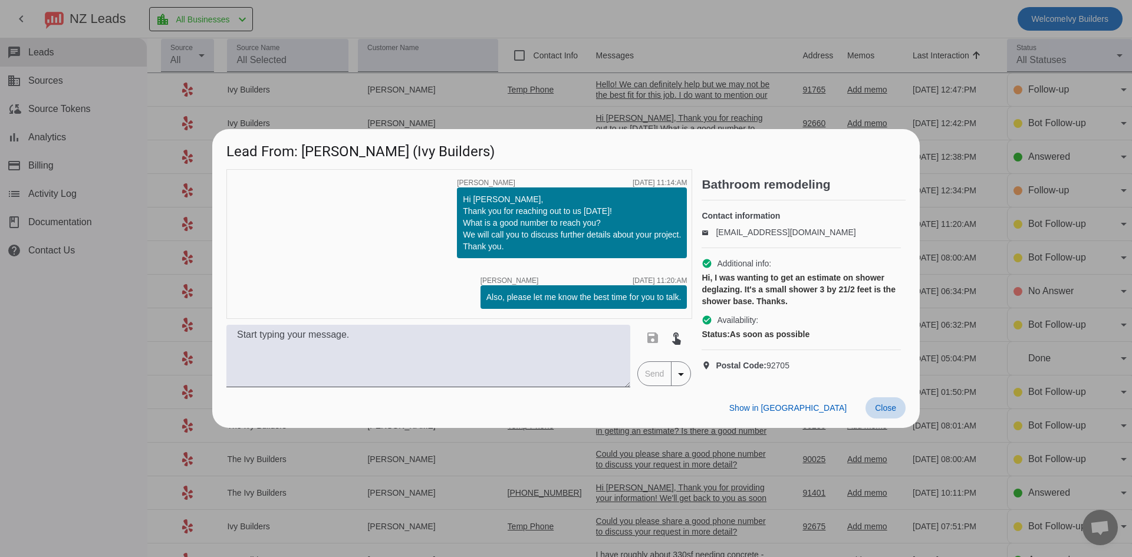
click at [891, 411] on span "Close" at bounding box center [885, 407] width 21 height 9
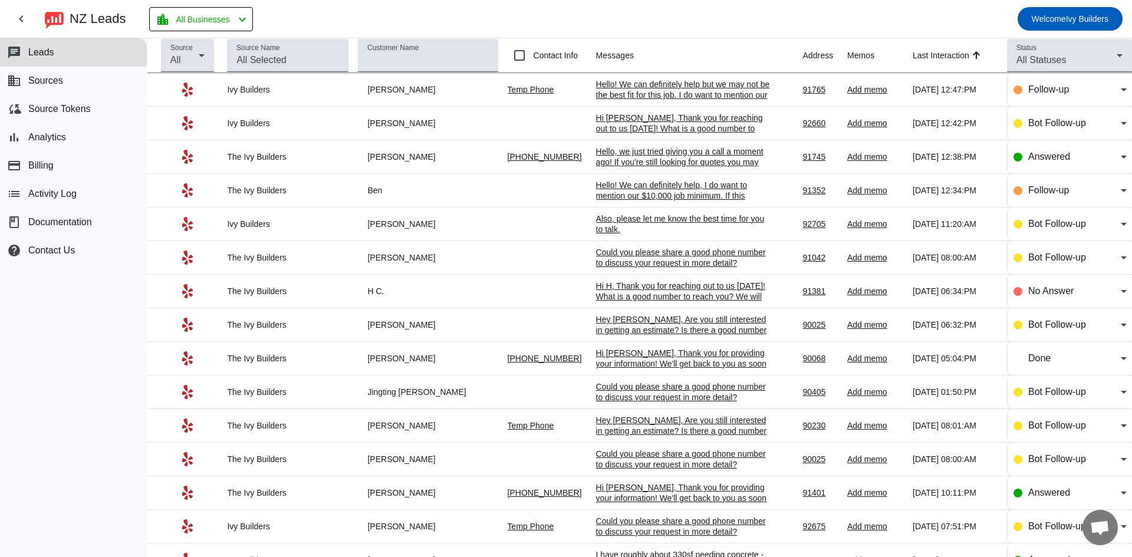
click at [653, 90] on div "Hello! We can definitely help but we may not be the best fit for this job. I do…" at bounding box center [684, 105] width 177 height 53
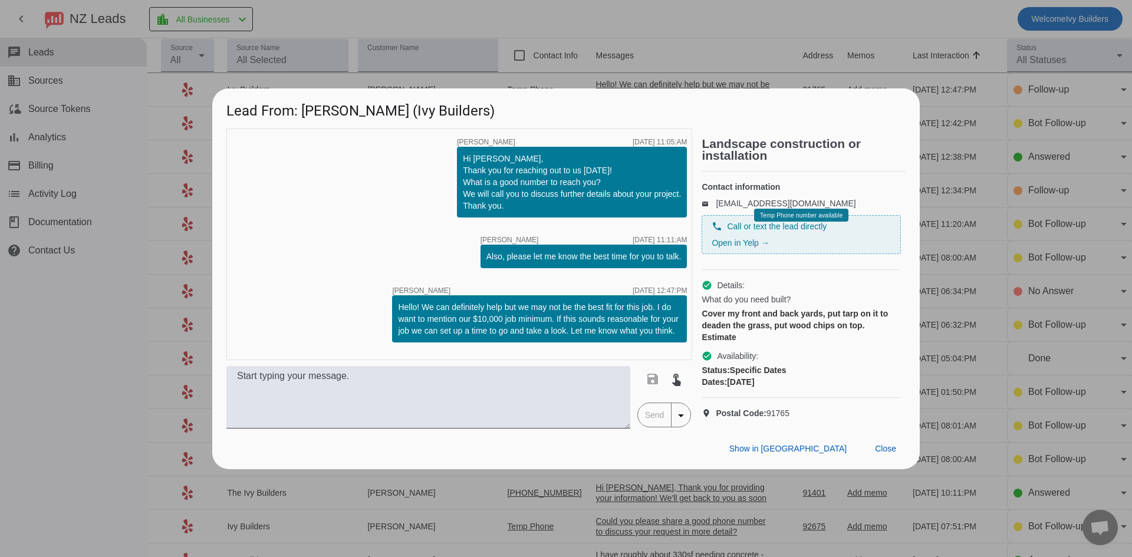
drag, startPoint x: 675, startPoint y: 319, endPoint x: 374, endPoint y: 288, distance: 302.8
click at [374, 288] on div "timer close [PERSON_NAME] [DATE] 11:05:AM Hi [PERSON_NAME], Thank you for reach…" at bounding box center [459, 245] width 466 height 232
copy div "Hello! We can definitely help but we may not be the best fit for this job. I do…"
drag, startPoint x: 883, startPoint y: 454, endPoint x: 871, endPoint y: 444, distance: 15.6
click at [883, 453] on span "Close" at bounding box center [885, 448] width 21 height 9
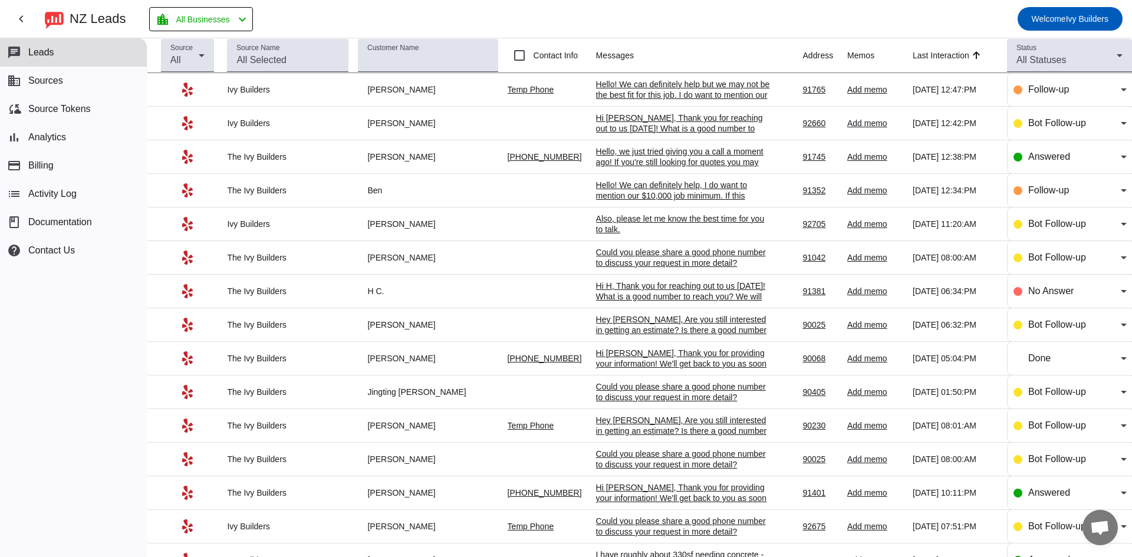
click at [620, 226] on div "Also, please let me know the best time for you to talk.​" at bounding box center [684, 223] width 177 height 21
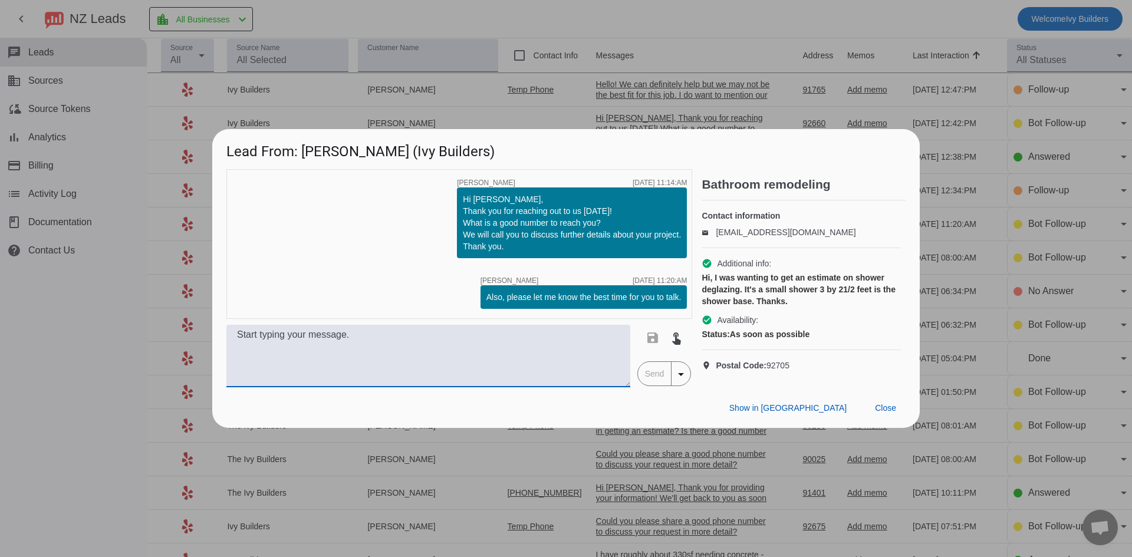
click at [488, 354] on textarea at bounding box center [428, 356] width 404 height 62
paste textarea "Hello! We can definitely help but we may not be the best fit for this job. I do…"
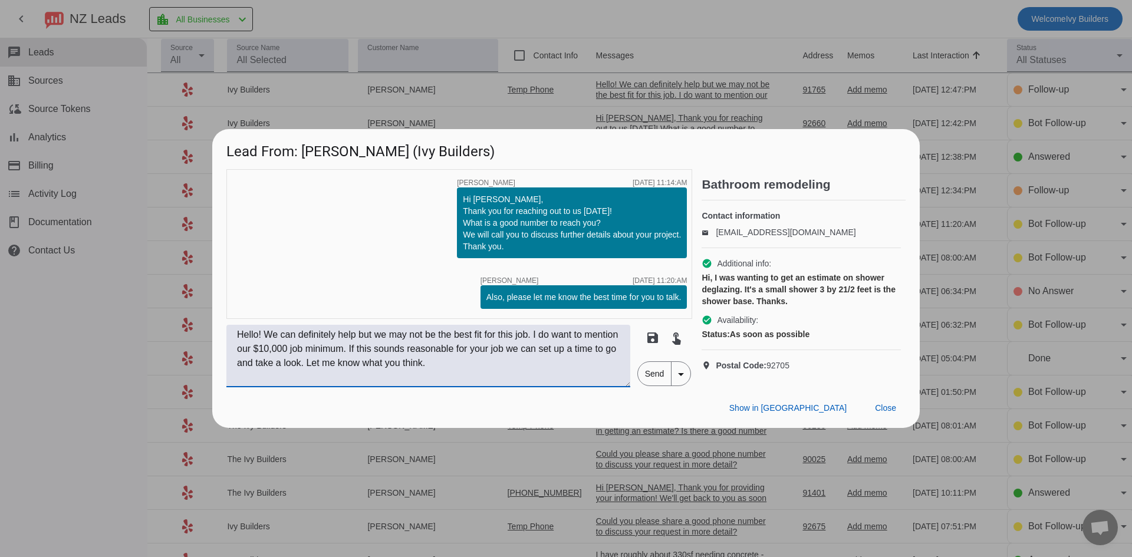
type textarea "Hello! We can definitely help but we may not be the best fit for this job. I do…"
click at [648, 376] on span "Send" at bounding box center [655, 374] width 34 height 24
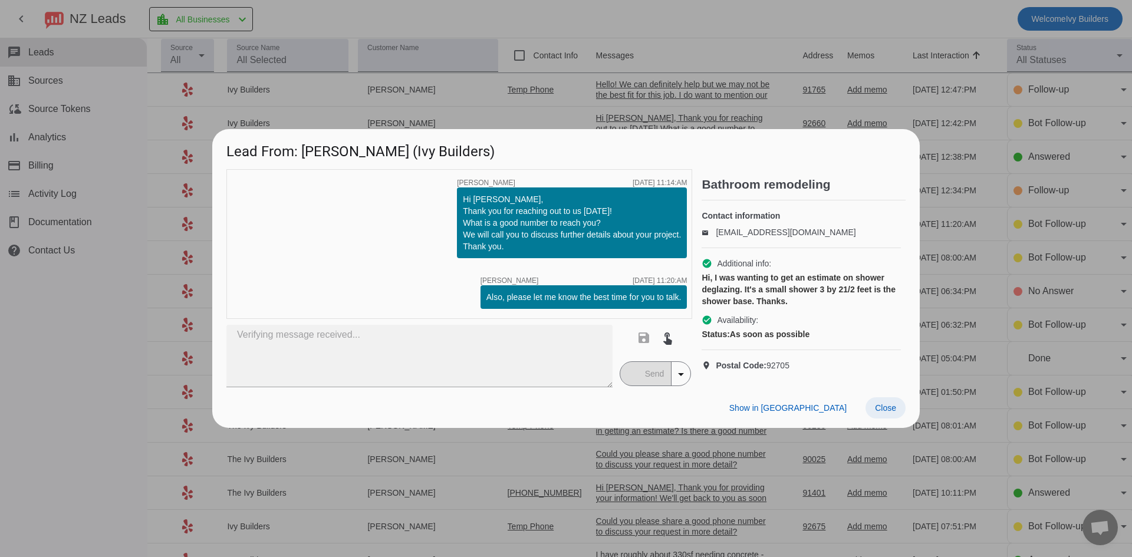
click at [887, 419] on span at bounding box center [885, 407] width 40 height 21
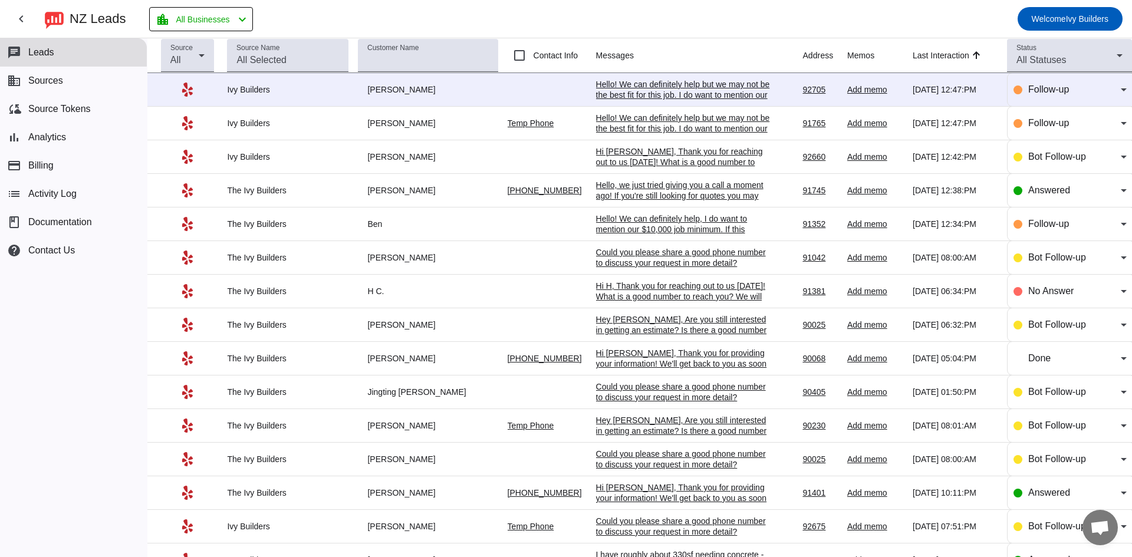
click at [643, 95] on div "Hello! We can definitely help but we may not be the best fit for this job. I do…" at bounding box center [684, 105] width 177 height 53
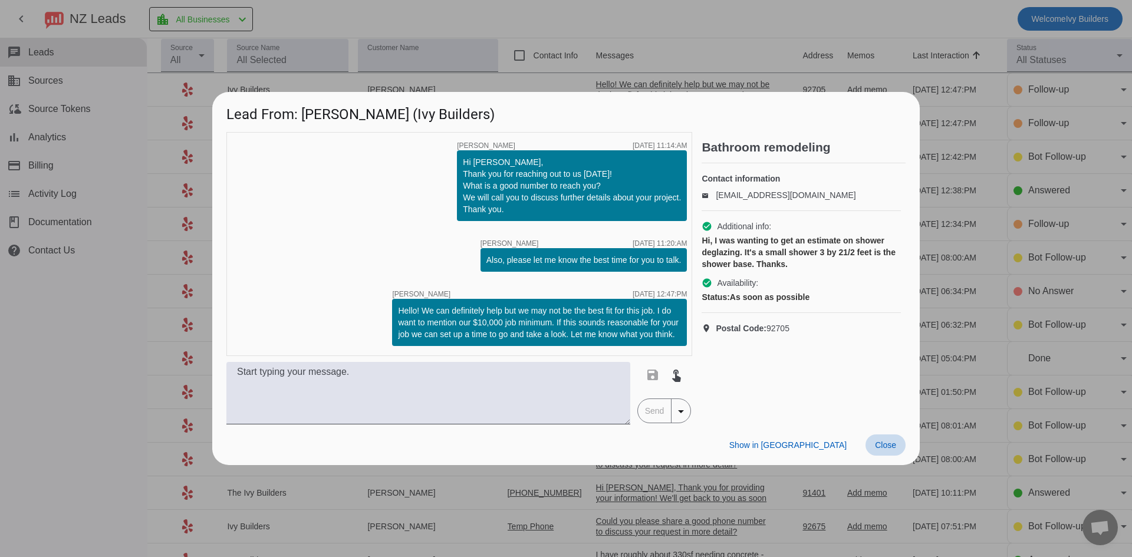
click at [878, 447] on span "Close" at bounding box center [885, 444] width 21 height 9
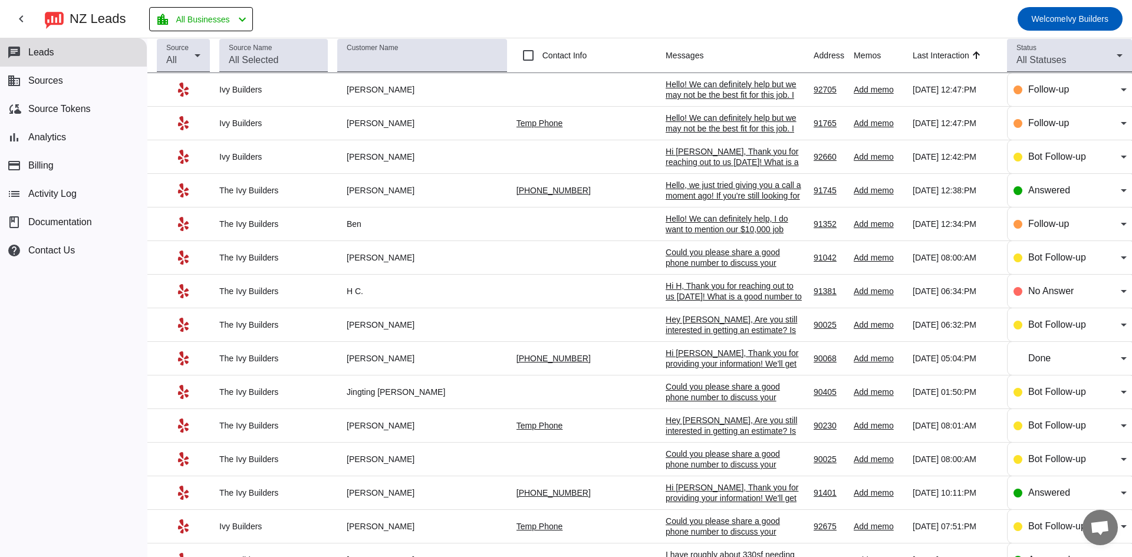
click at [304, 23] on mat-toolbar-row "chevron_left [GEOGRAPHIC_DATA] Leads location_city All Businesses chevron_left …" at bounding box center [566, 19] width 1132 height 38
click at [298, 28] on mat-toolbar-row "chevron_left [GEOGRAPHIC_DATA] Leads location_city All Businesses chevron_left …" at bounding box center [566, 19] width 1132 height 38
click at [335, 12] on mat-toolbar-row "chevron_left [GEOGRAPHIC_DATA] Leads location_city All Businesses chevron_left …" at bounding box center [566, 19] width 1132 height 38
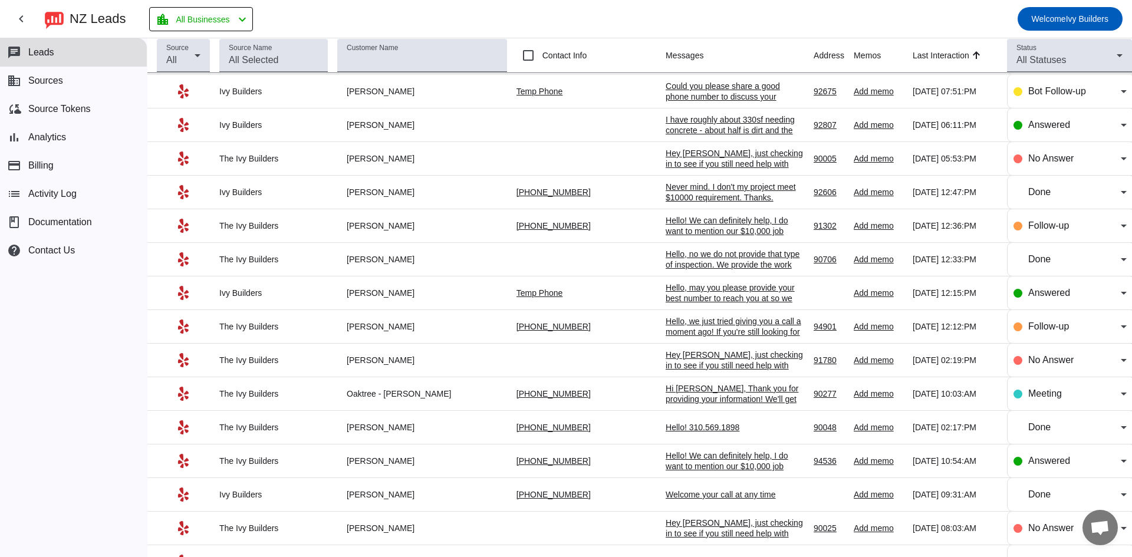
scroll to position [472, 0]
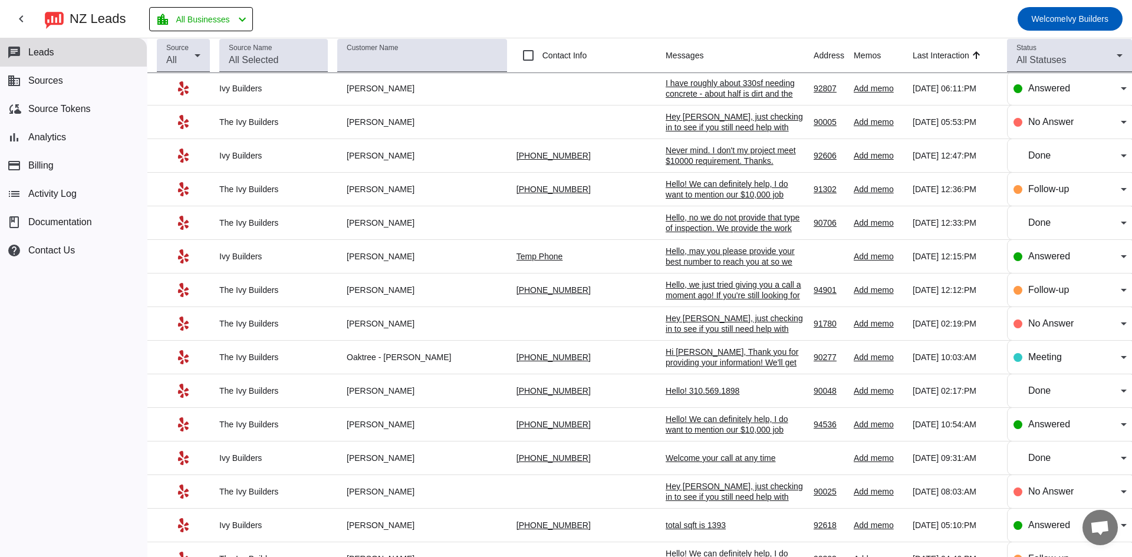
click at [666, 415] on div "Hello! We can definitely help, I do want to mention our $10,000 job minimum. If…" at bounding box center [735, 446] width 139 height 64
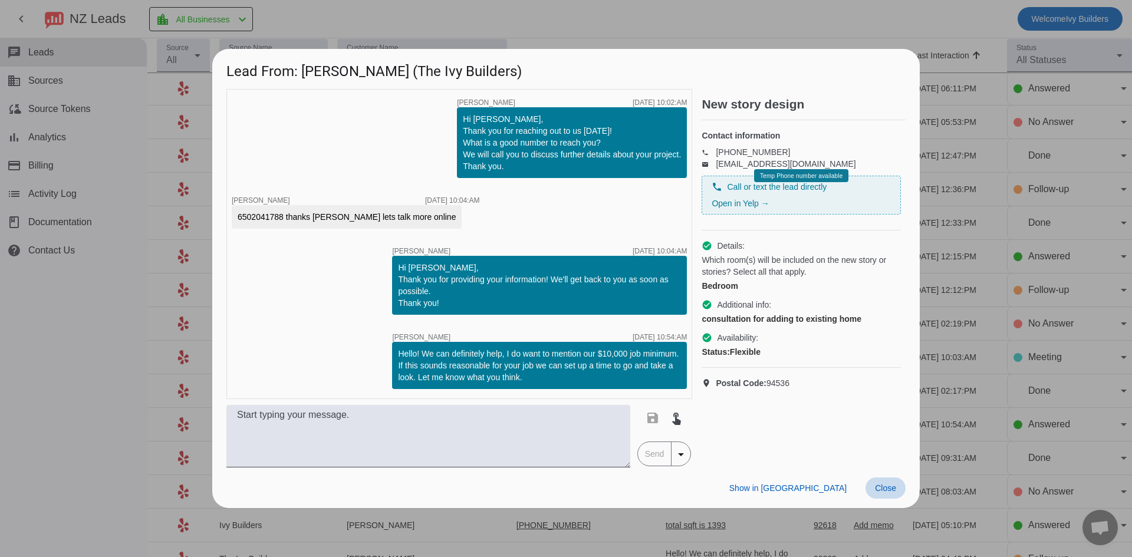
click at [884, 492] on span "Close" at bounding box center [885, 487] width 21 height 9
